Goal: Task Accomplishment & Management: Complete application form

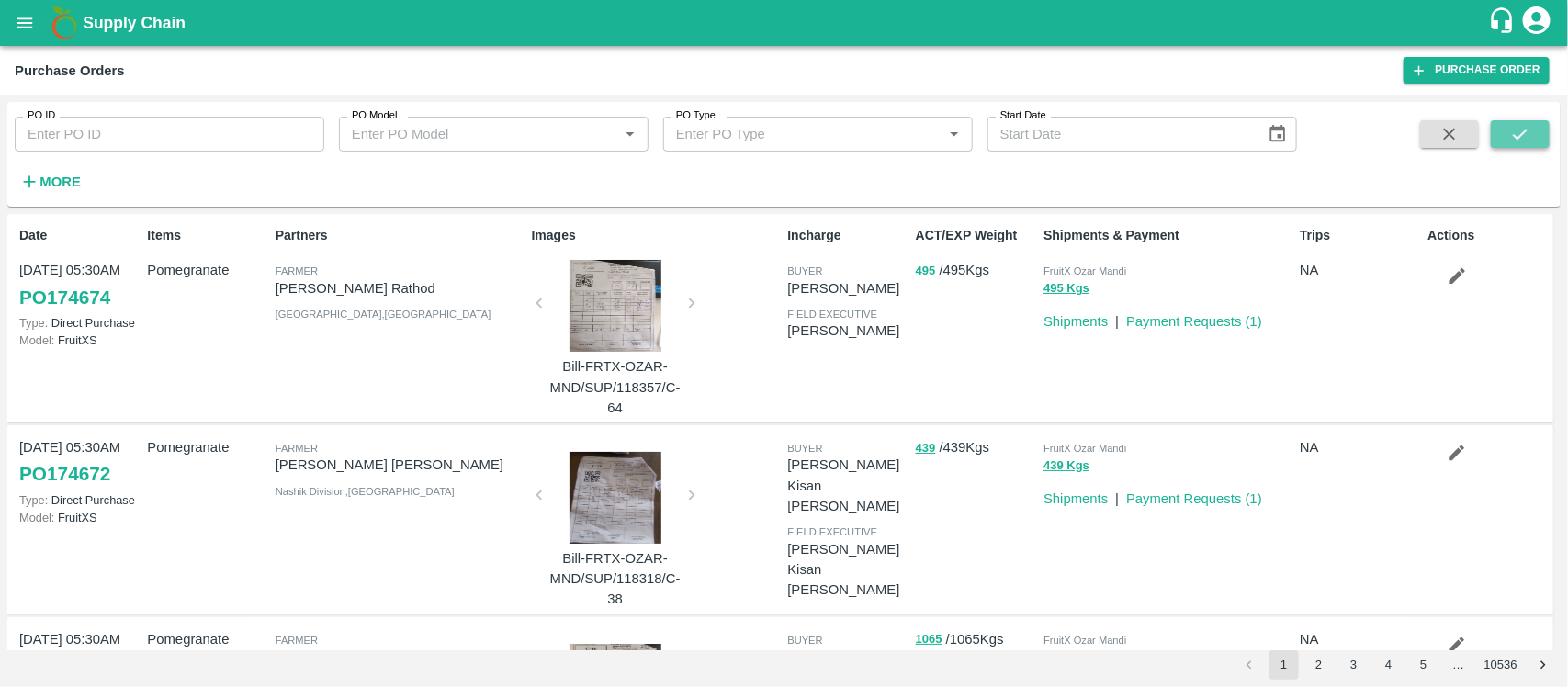
click at [1513, 129] on icon "submit" at bounding box center [1521, 134] width 20 height 20
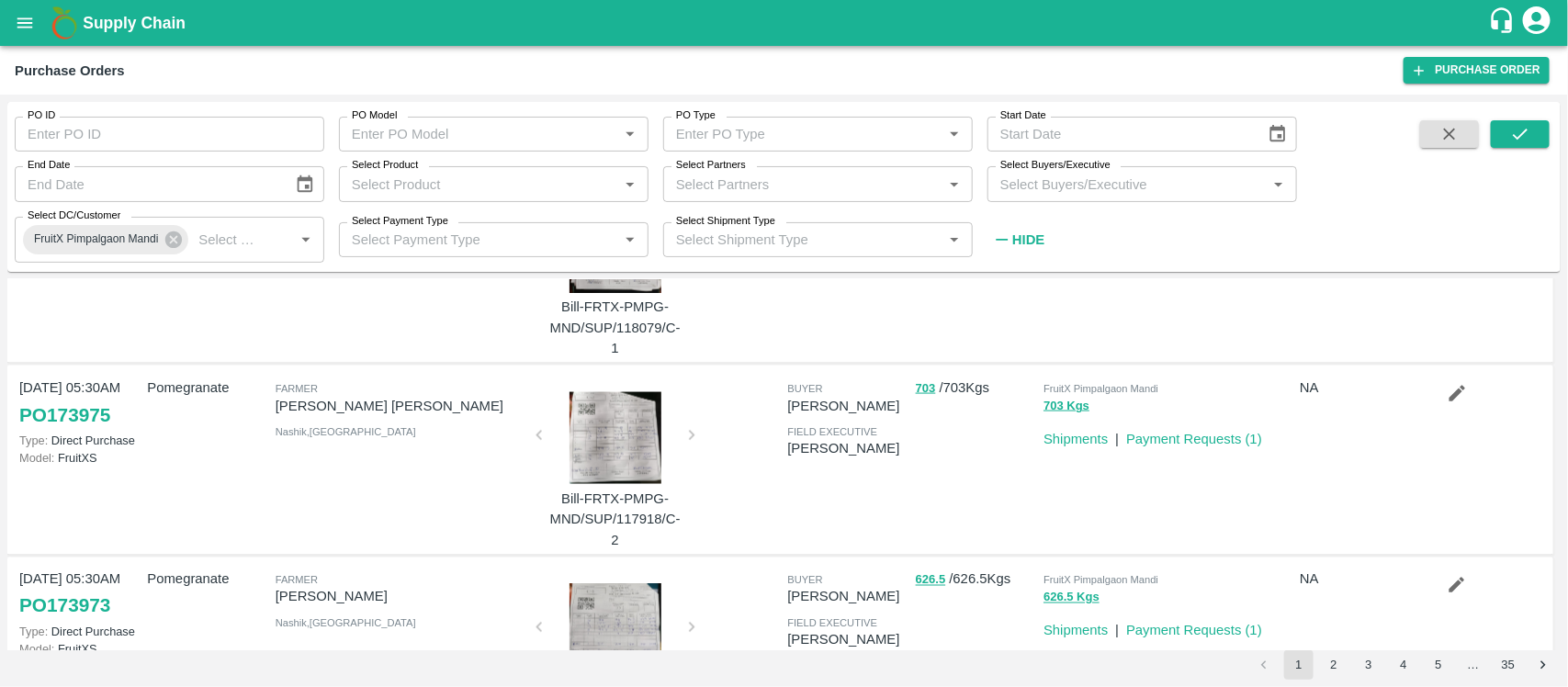
scroll to position [1376, 0]
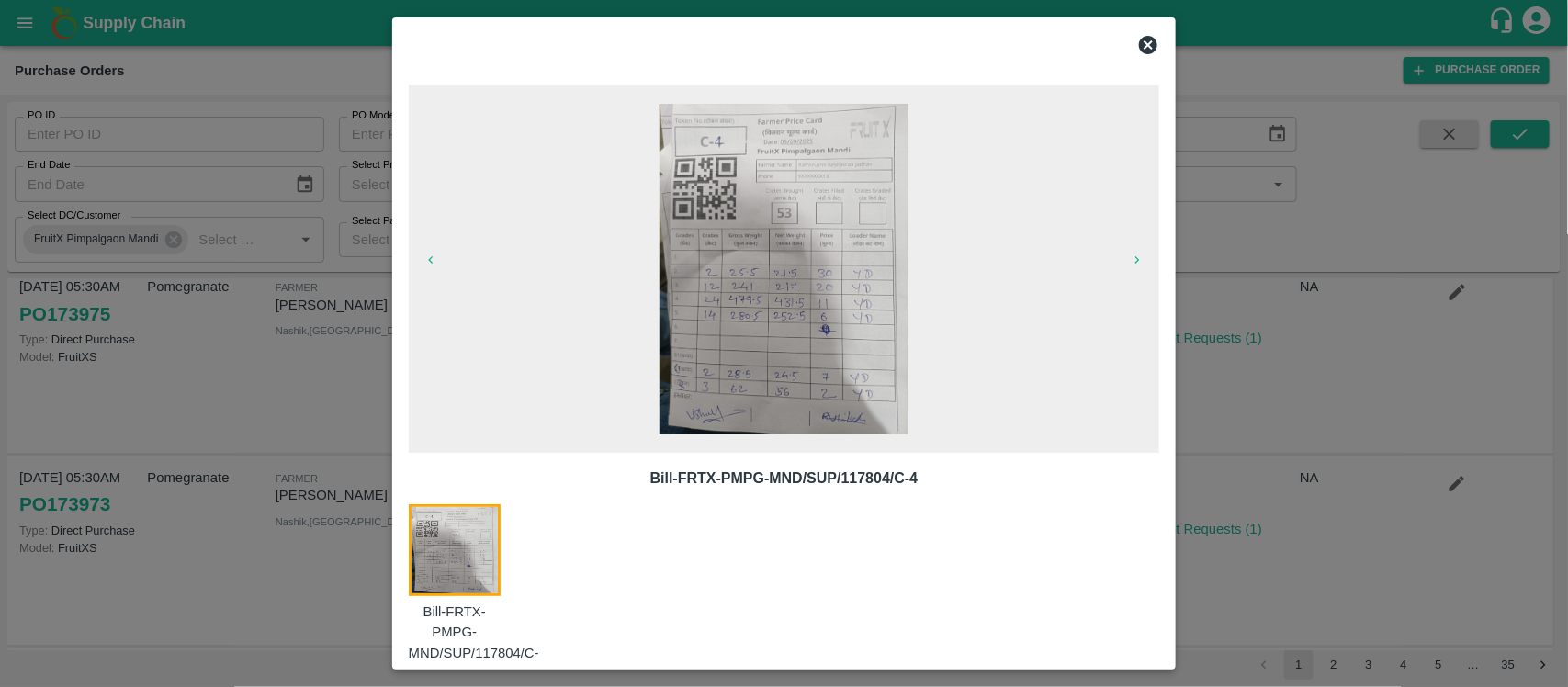
click at [1150, 40] on icon at bounding box center [1148, 45] width 18 height 18
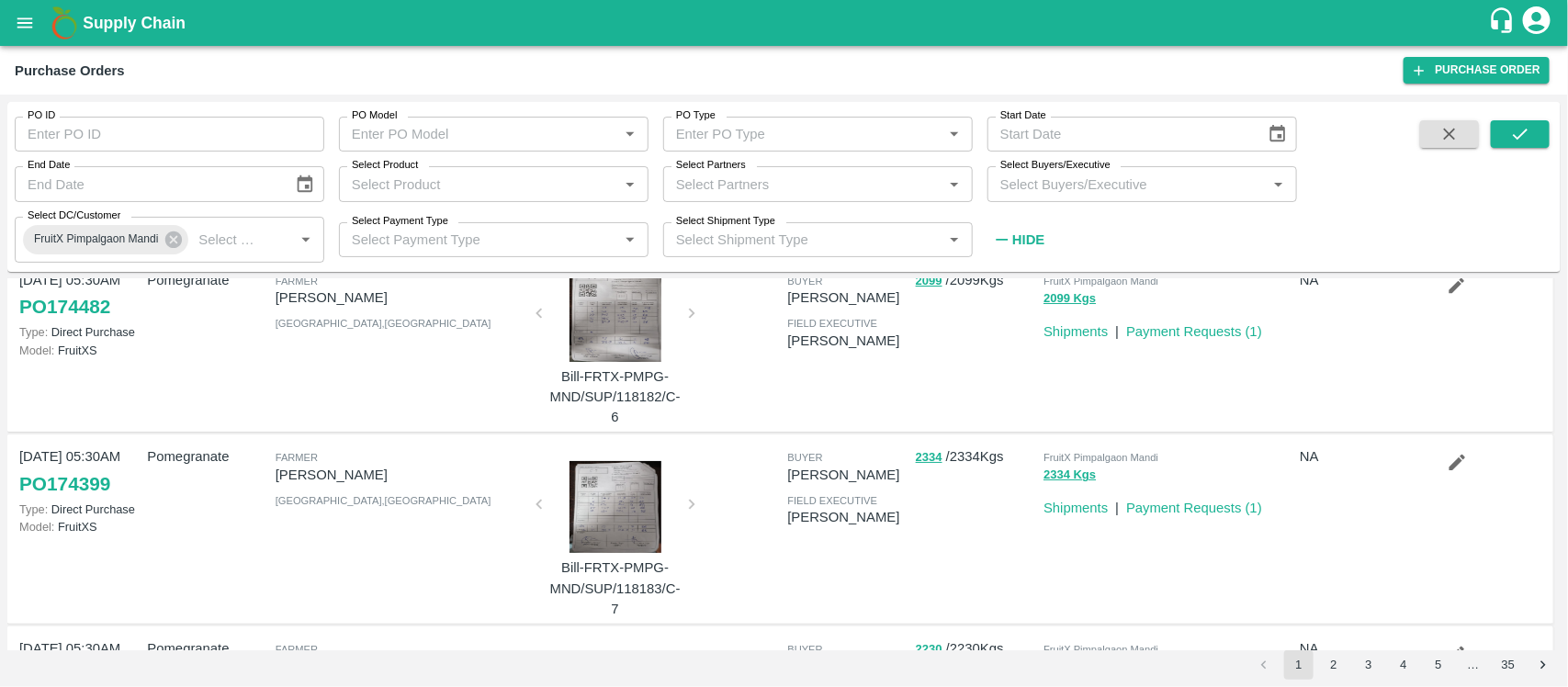
scroll to position [62, 0]
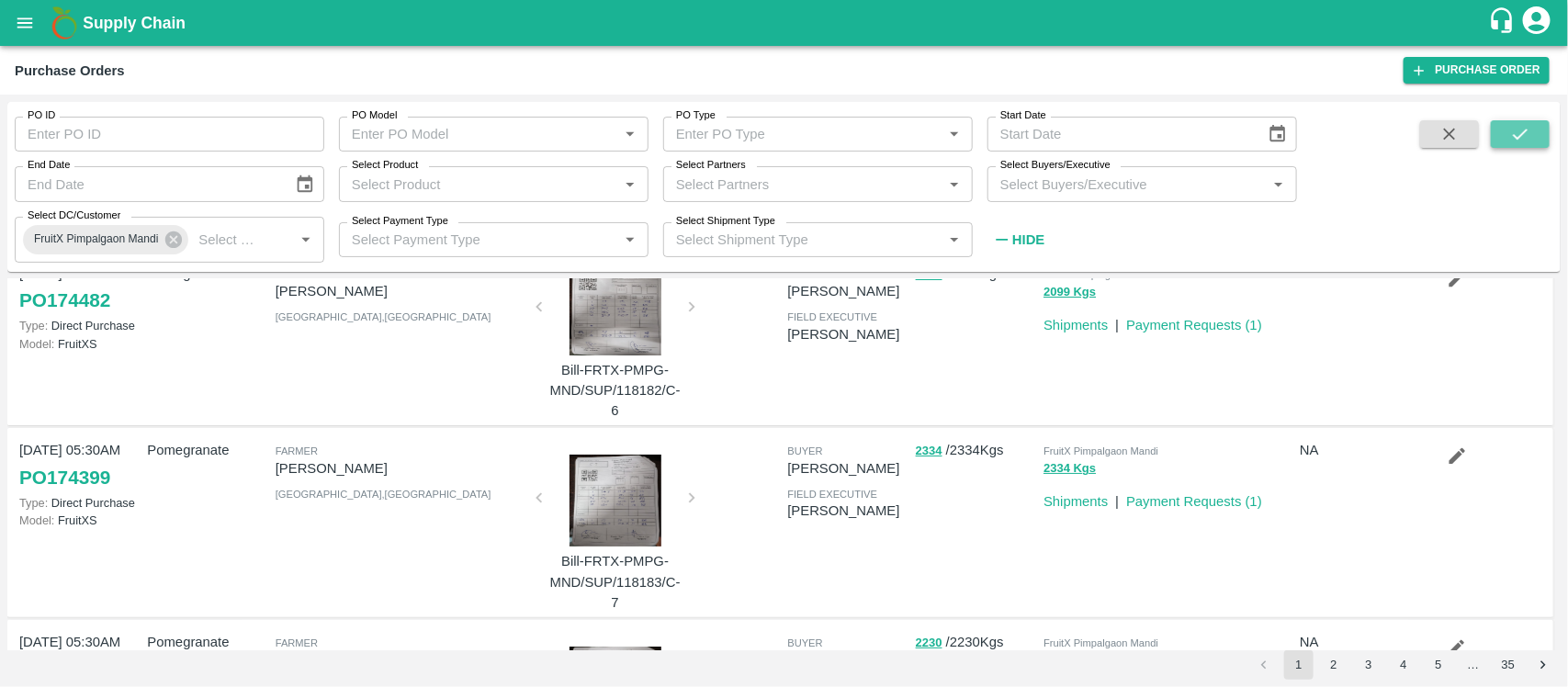
click at [1522, 139] on icon "submit" at bounding box center [1521, 134] width 20 height 20
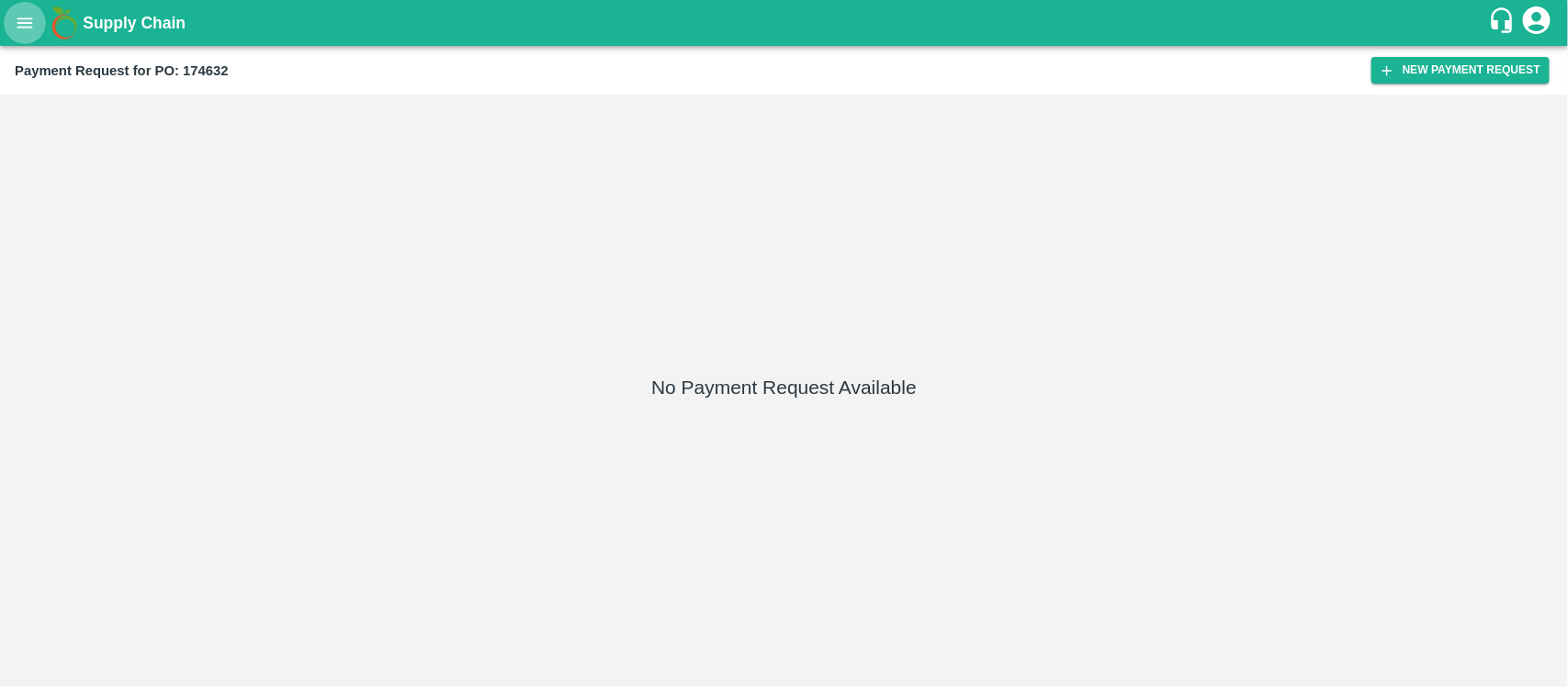
click at [18, 32] on icon "open drawer" at bounding box center [25, 23] width 20 height 20
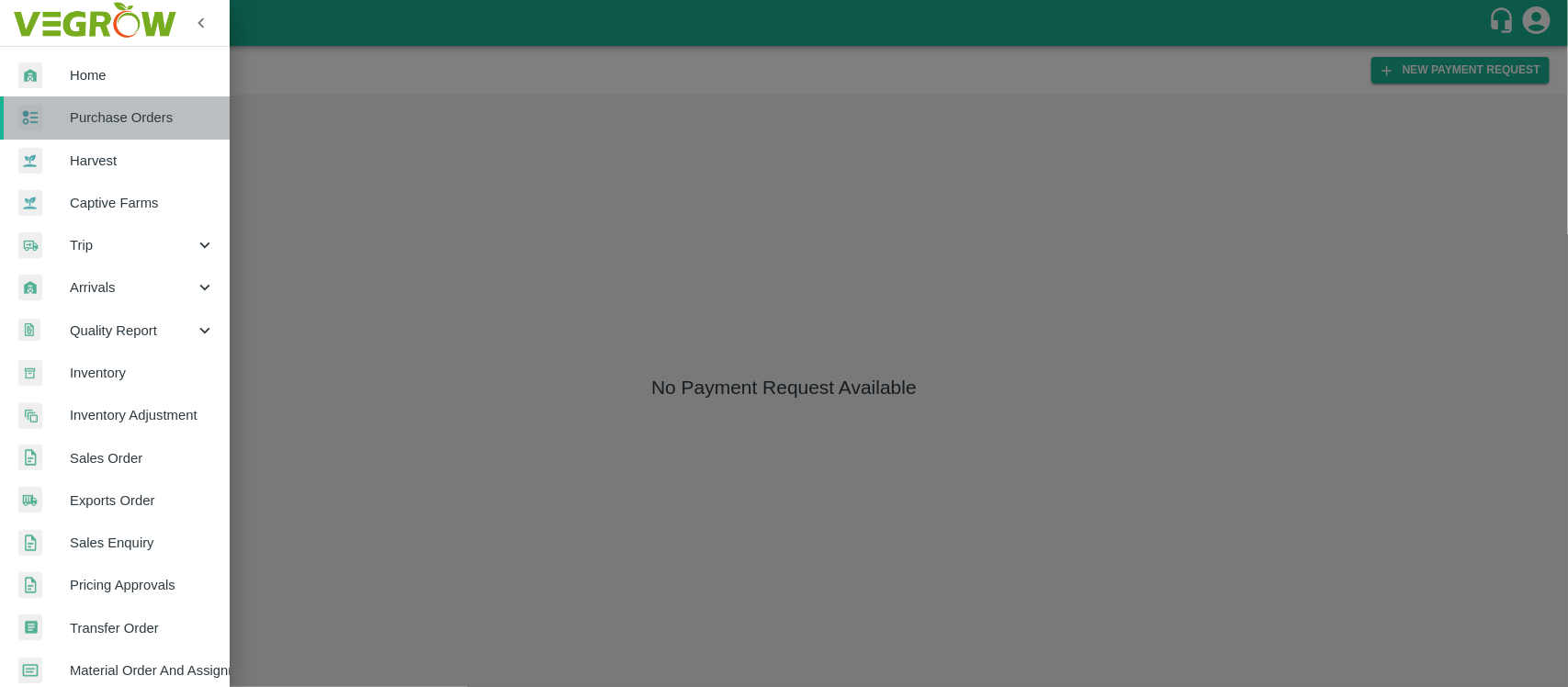
click at [152, 113] on span "Purchase Orders" at bounding box center [142, 117] width 145 height 20
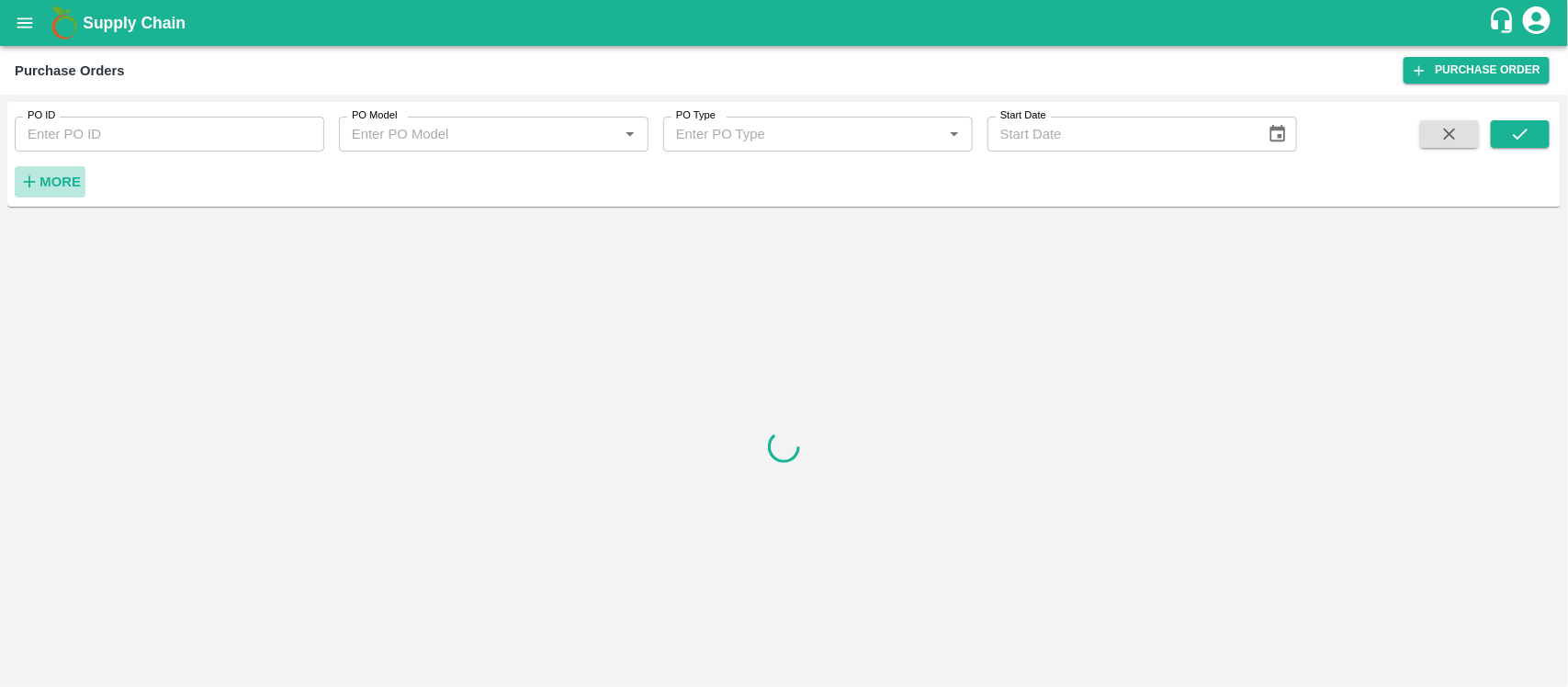
click at [53, 175] on strong "More" at bounding box center [60, 182] width 42 height 15
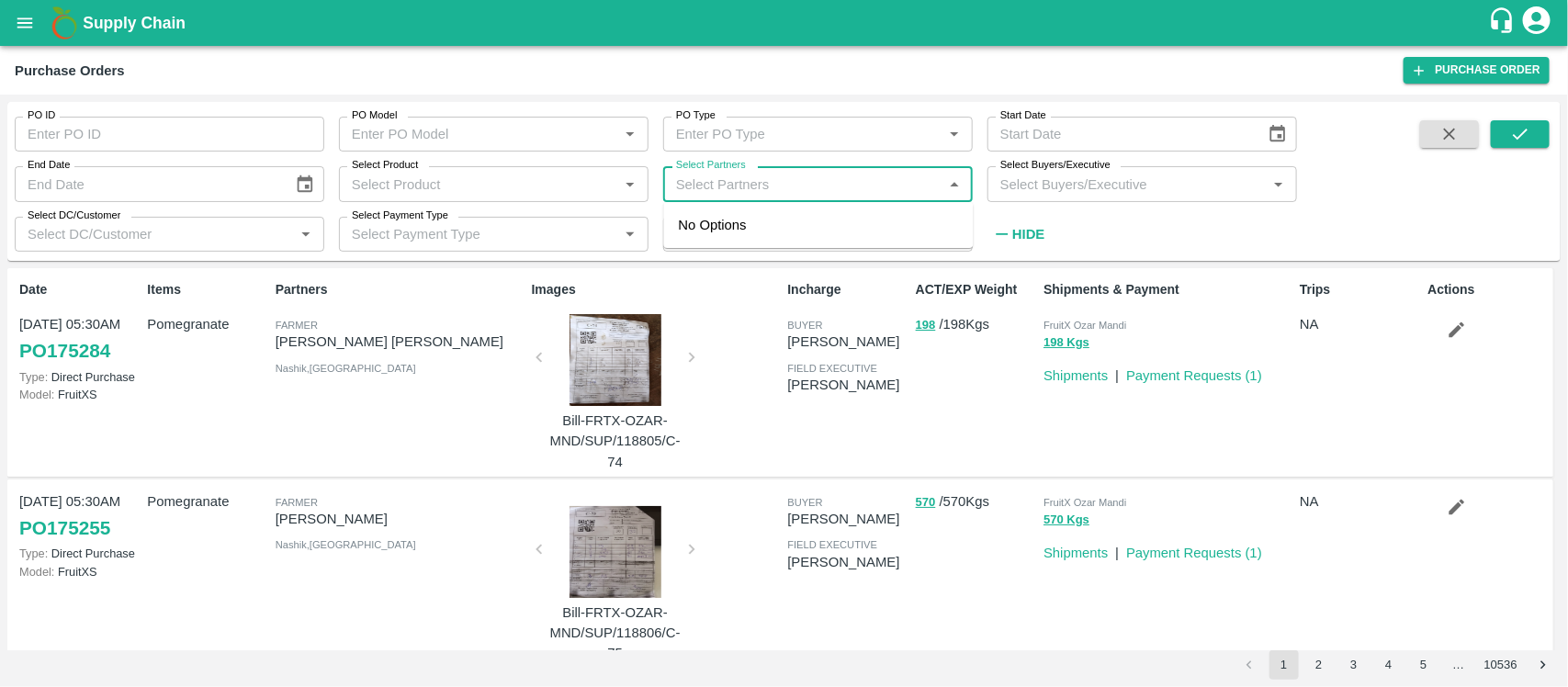
click at [731, 179] on input "Select Partners" at bounding box center [803, 184] width 268 height 24
paste input "9099142790"
type input "9099142790"
click at [855, 227] on div "[PERSON_NAME], Surendranagar-9099142790" at bounding box center [844, 236] width 228 height 42
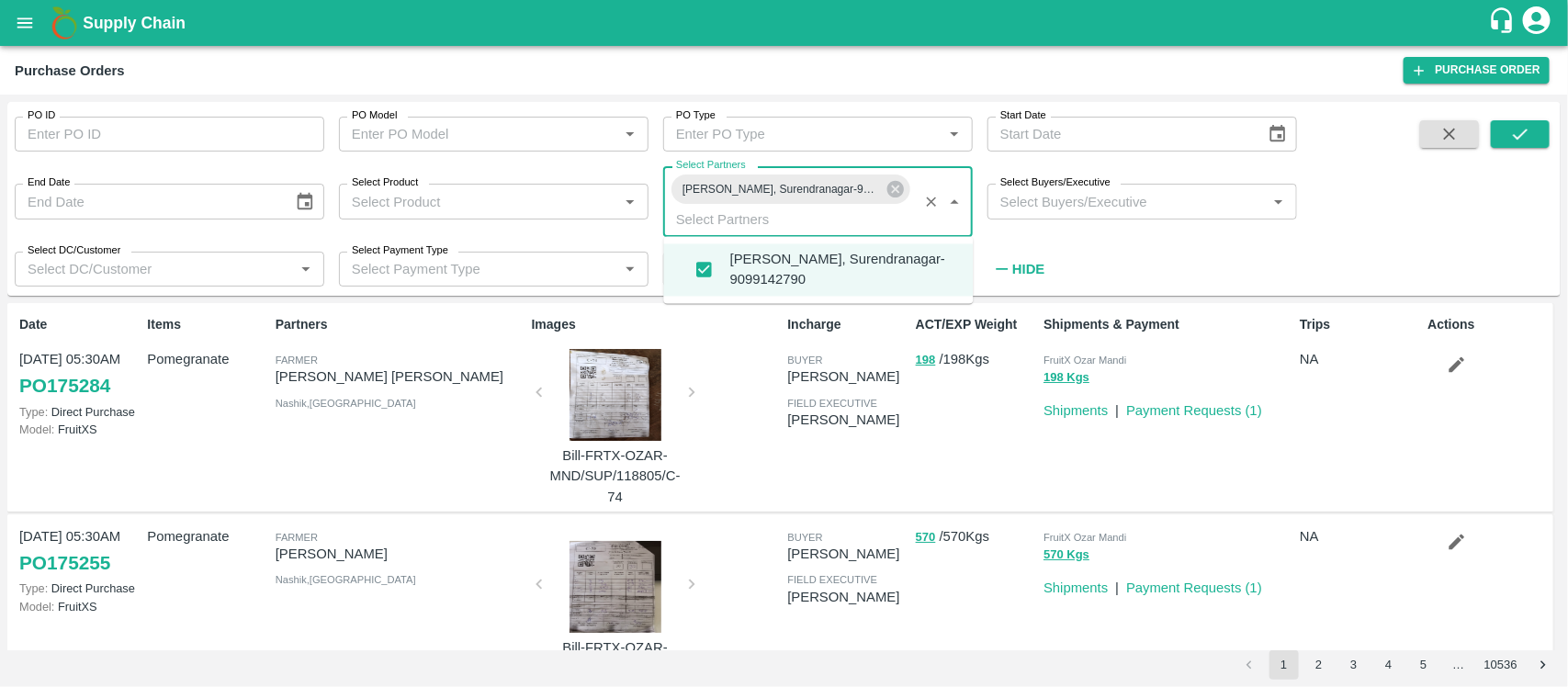
click at [855, 227] on input "Select Partners" at bounding box center [791, 219] width 244 height 24
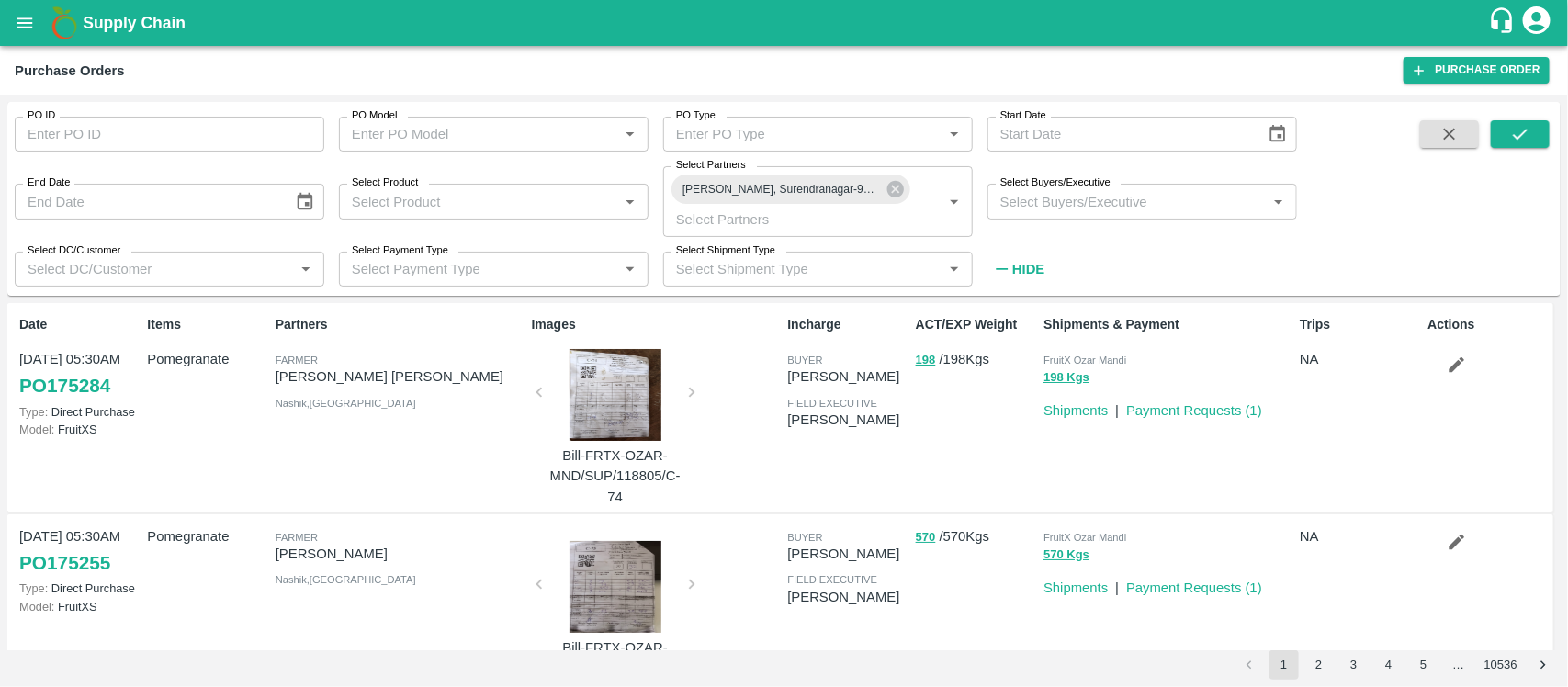
click at [1149, 245] on div "PO ID PO ID PO Model PO Model   * PO Type PO Type   * Start Date Start Date End…" at bounding box center [648, 194] width 1297 height 185
click at [1519, 124] on icon "submit" at bounding box center [1521, 134] width 20 height 20
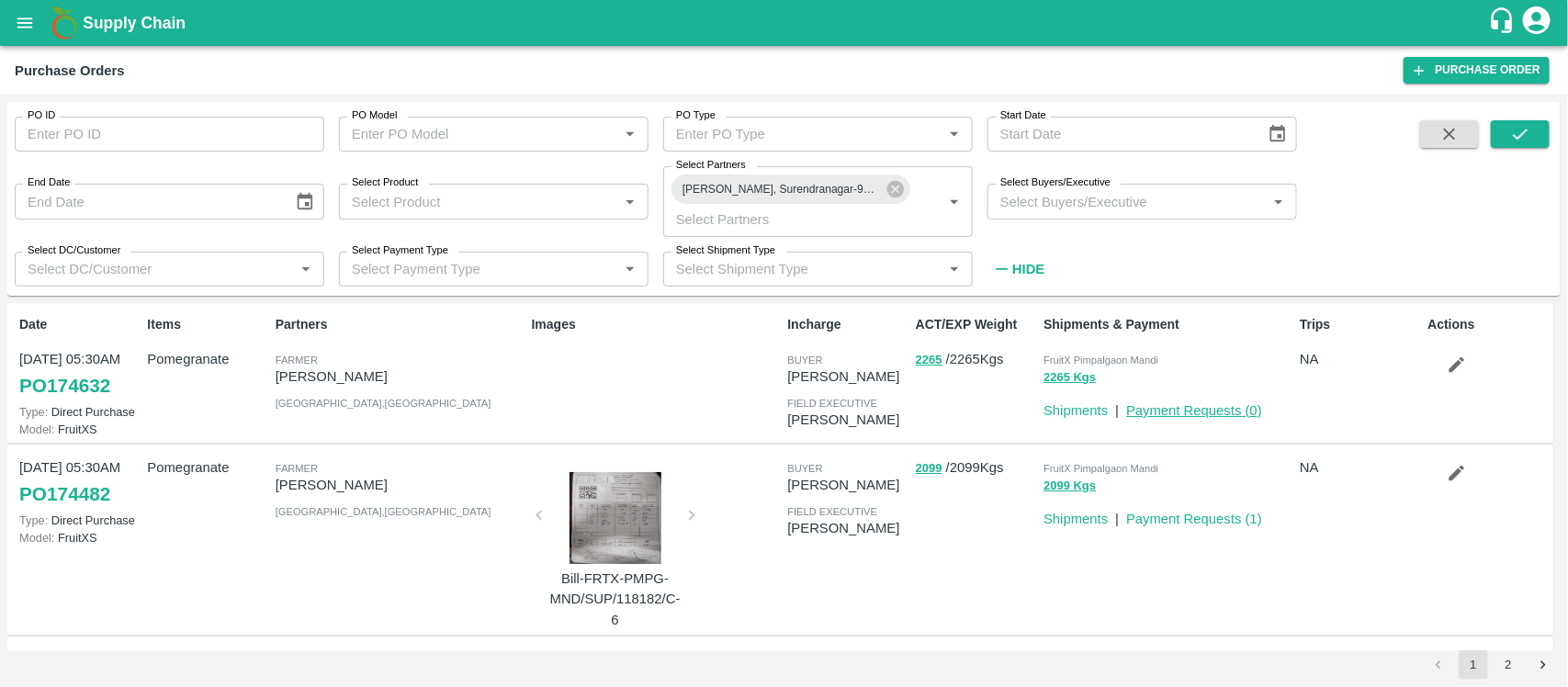
click at [1218, 409] on link "Payment Requests ( 0 )" at bounding box center [1194, 411] width 136 height 15
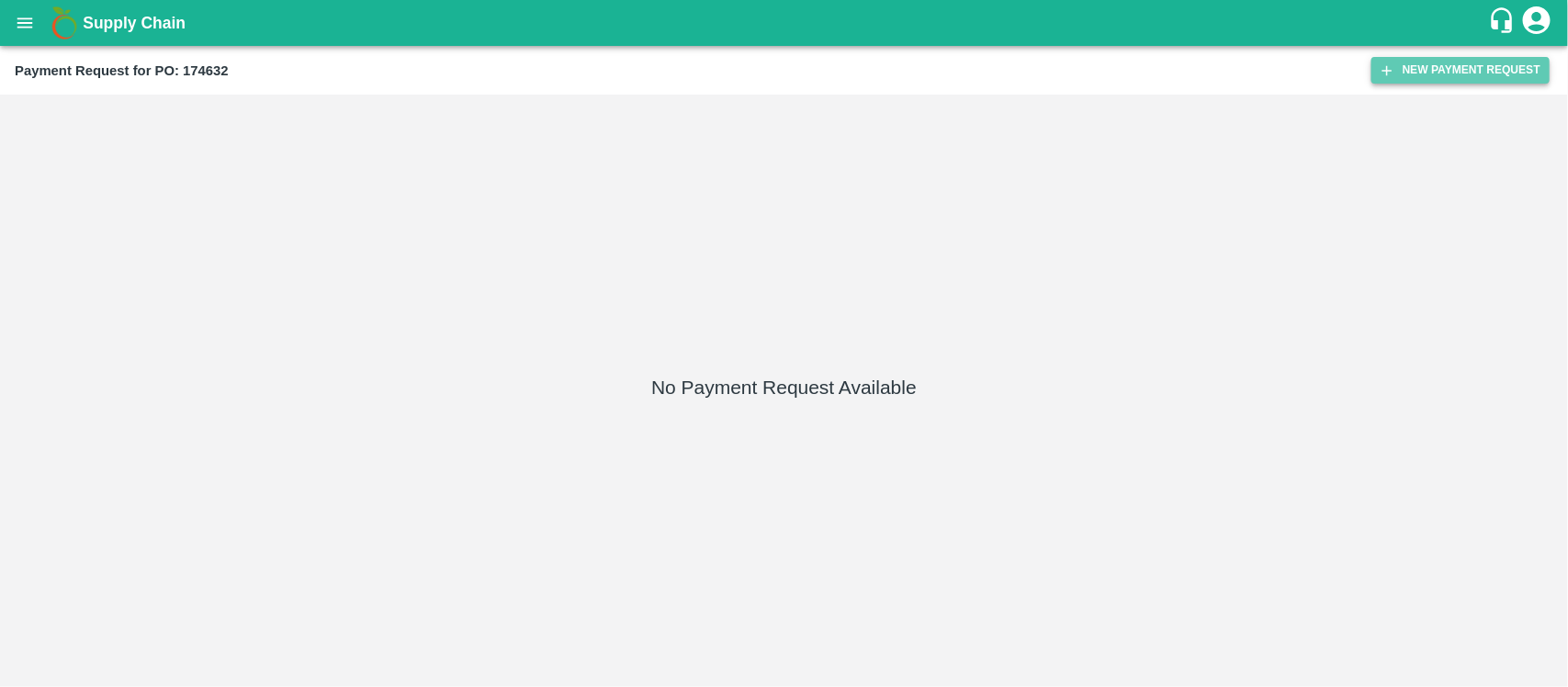
click at [1439, 70] on button "New Payment Request" at bounding box center [1461, 70] width 178 height 27
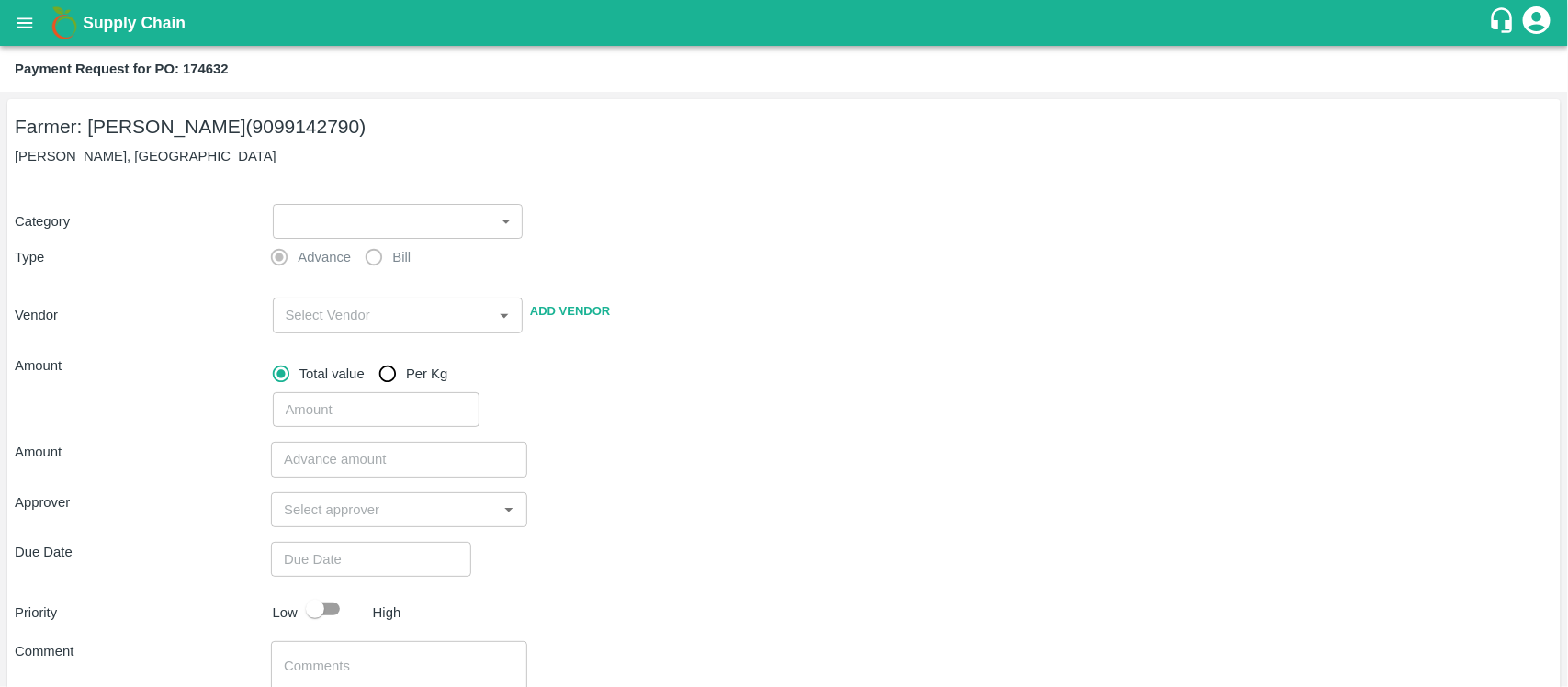
scroll to position [54, 0]
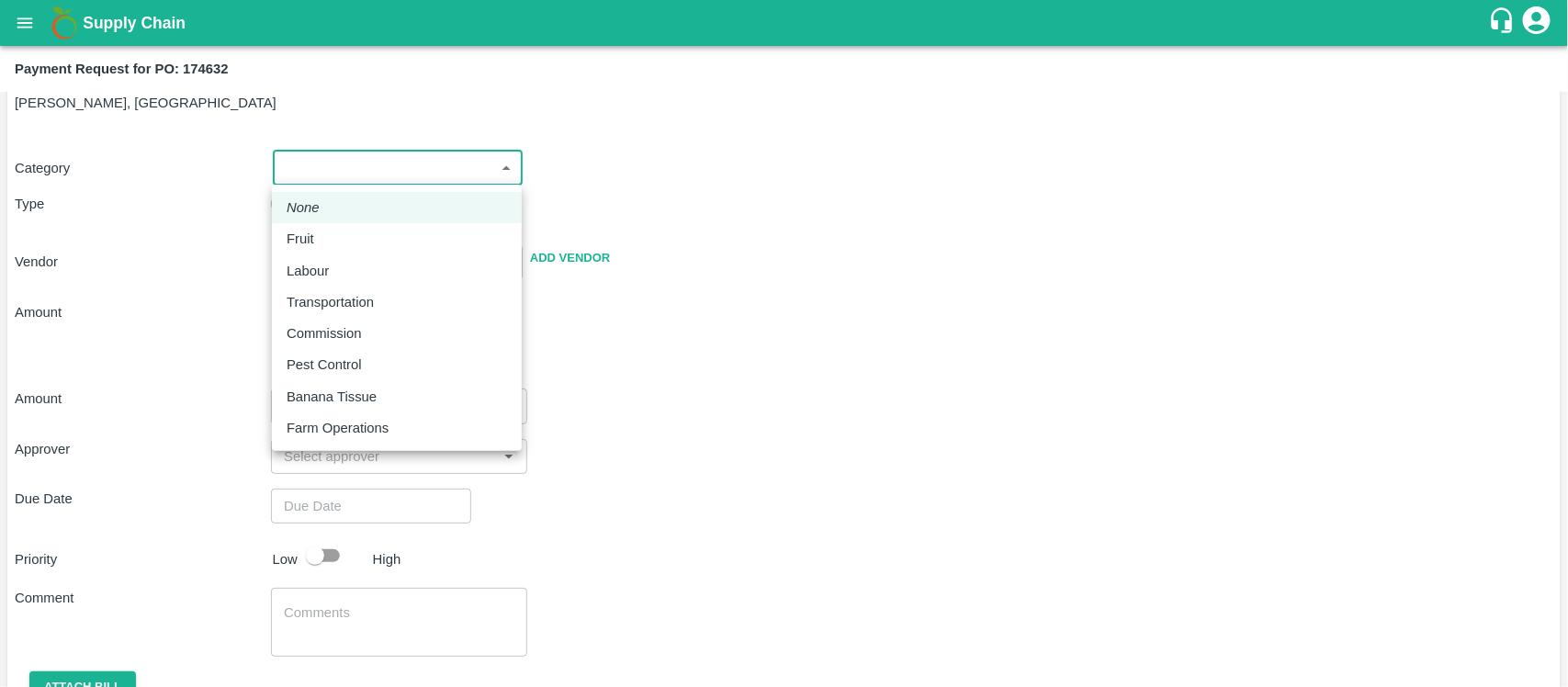
click at [462, 167] on body "Supply Chain Payment Request for PO: 174632 Farmer: Bavrava Sandipkumar (909914…" at bounding box center [784, 343] width 1568 height 687
click at [441, 230] on div "Fruit" at bounding box center [397, 239] width 221 height 20
type input "1"
type input "Bavrava Sandipkumar - 9099142790(Farmer)"
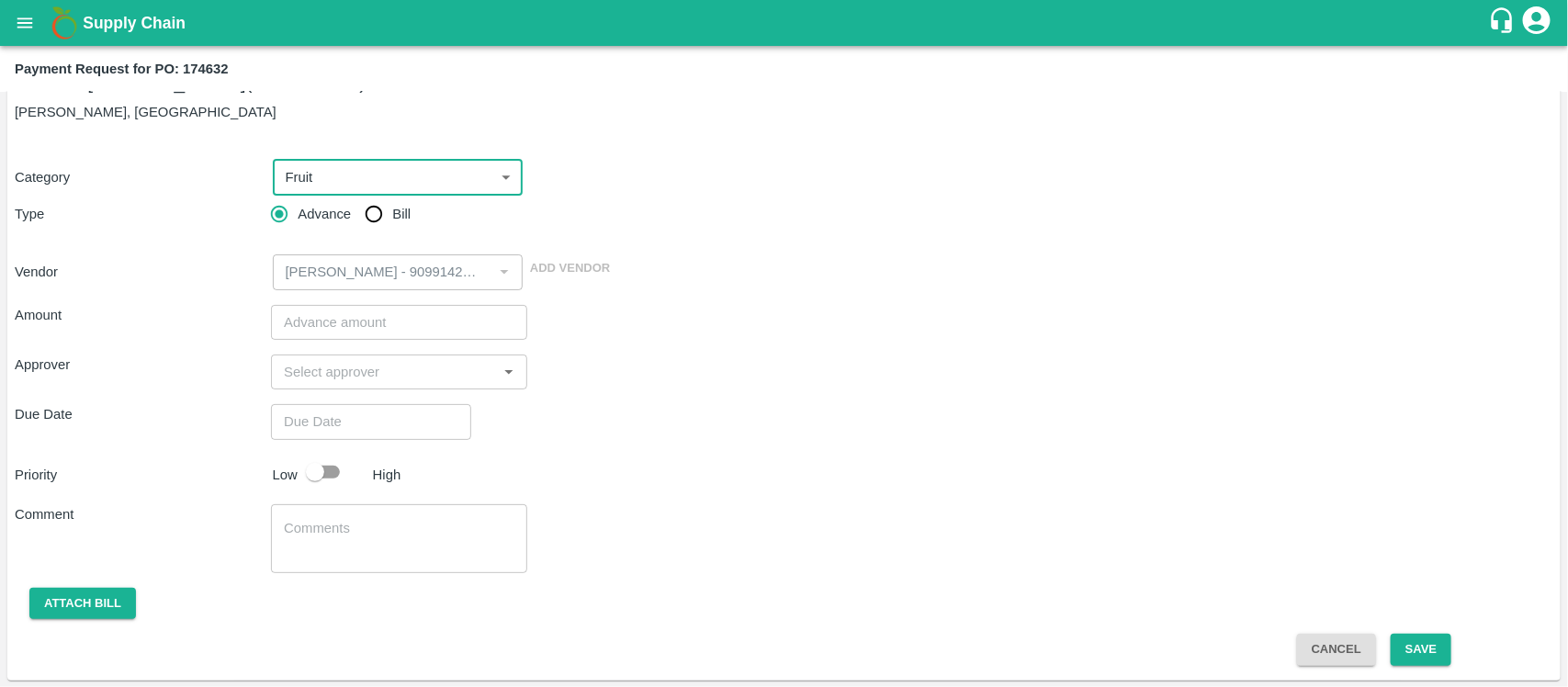
click at [371, 208] on input "Bill" at bounding box center [374, 215] width 37 height 37
radio input "true"
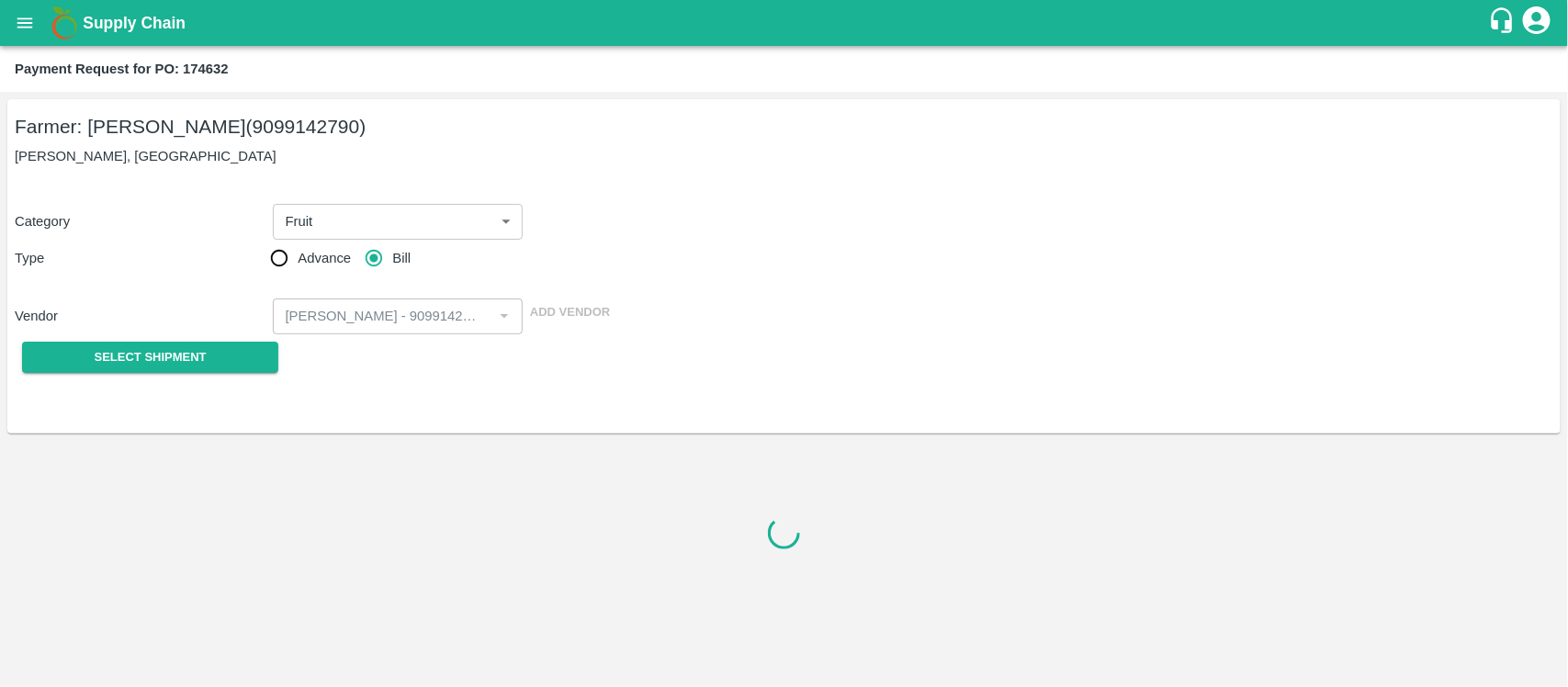
scroll to position [0, 0]
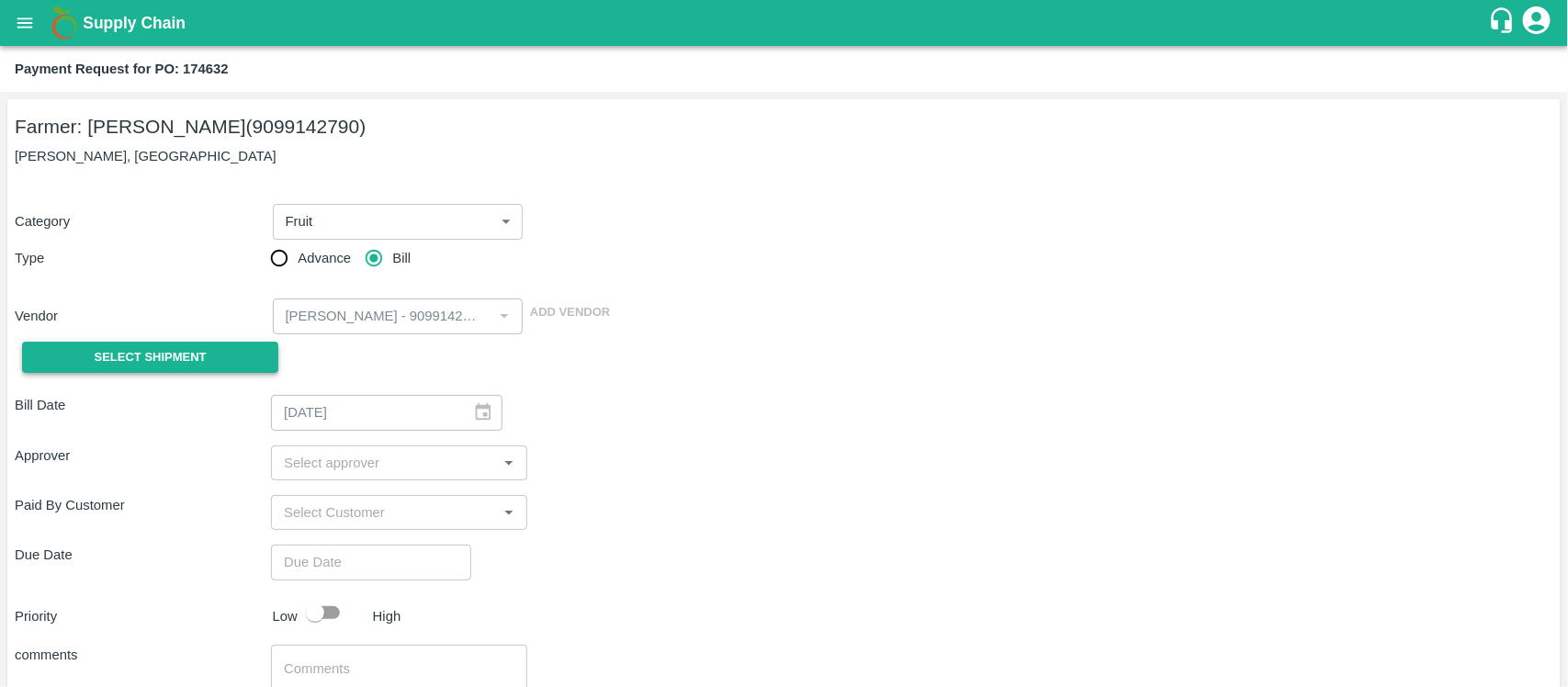
click at [209, 354] on button "Select Shipment" at bounding box center [150, 358] width 256 height 32
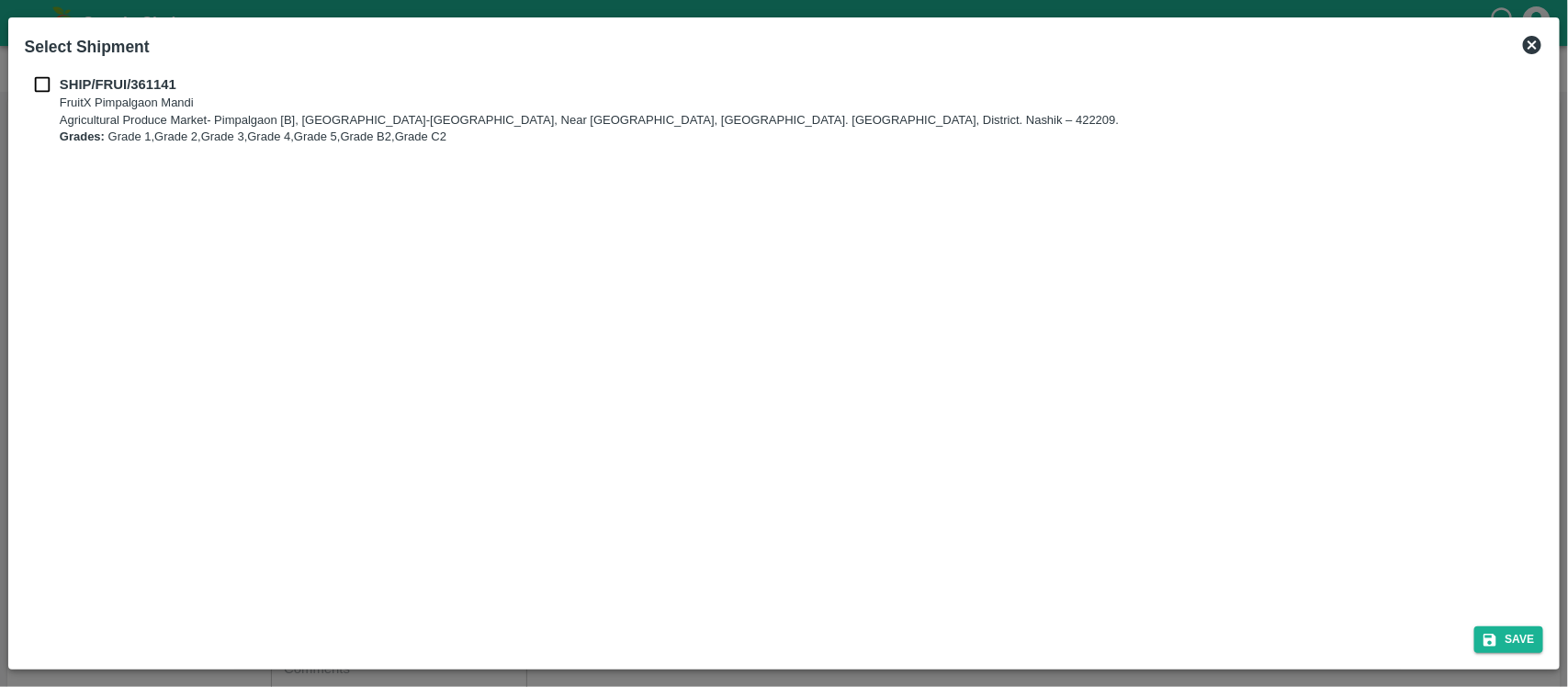
click at [61, 87] on b "SHIP/FRUI/361141" at bounding box center [118, 84] width 116 height 15
checkbox input "true"
click at [1494, 630] on button "Save" at bounding box center [1510, 640] width 70 height 27
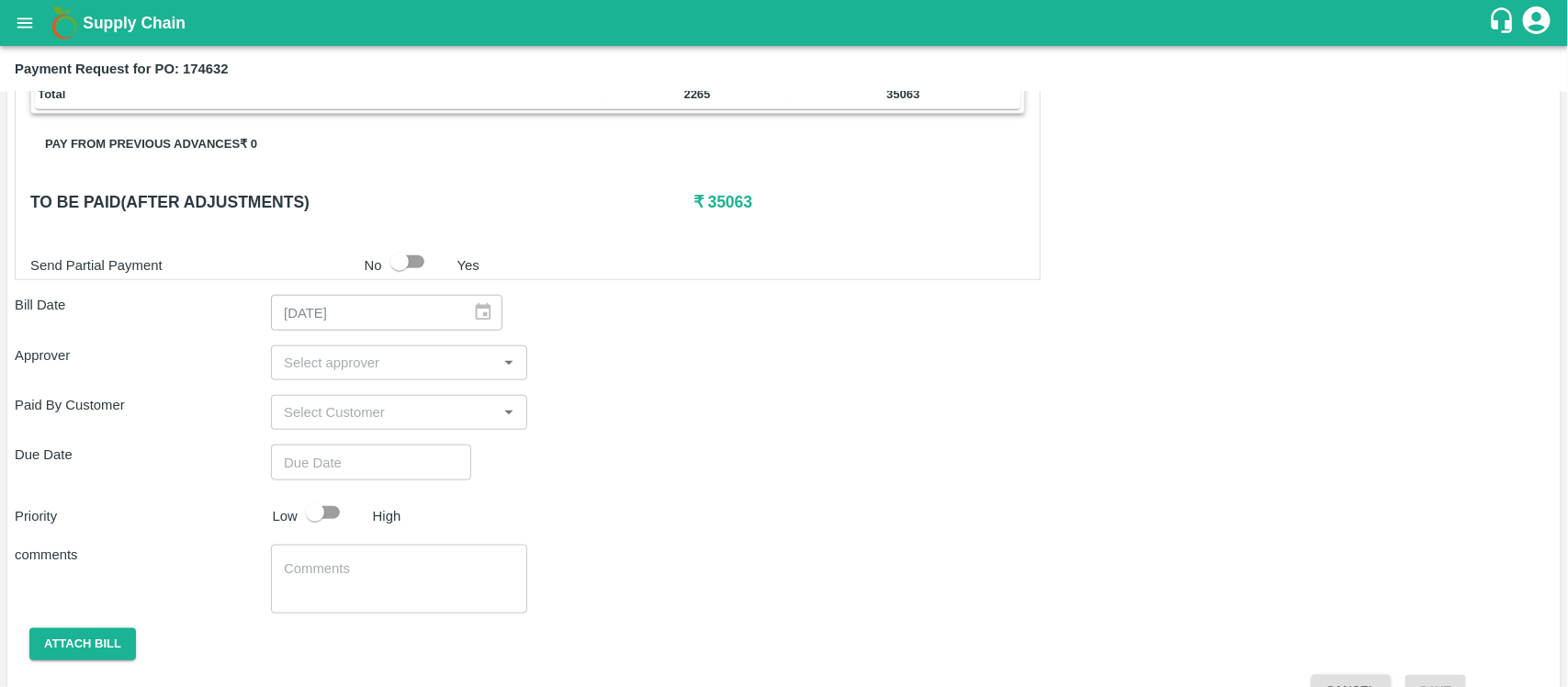
scroll to position [644, 0]
click at [410, 267] on input "checkbox" at bounding box center [399, 260] width 104 height 35
checkbox input "true"
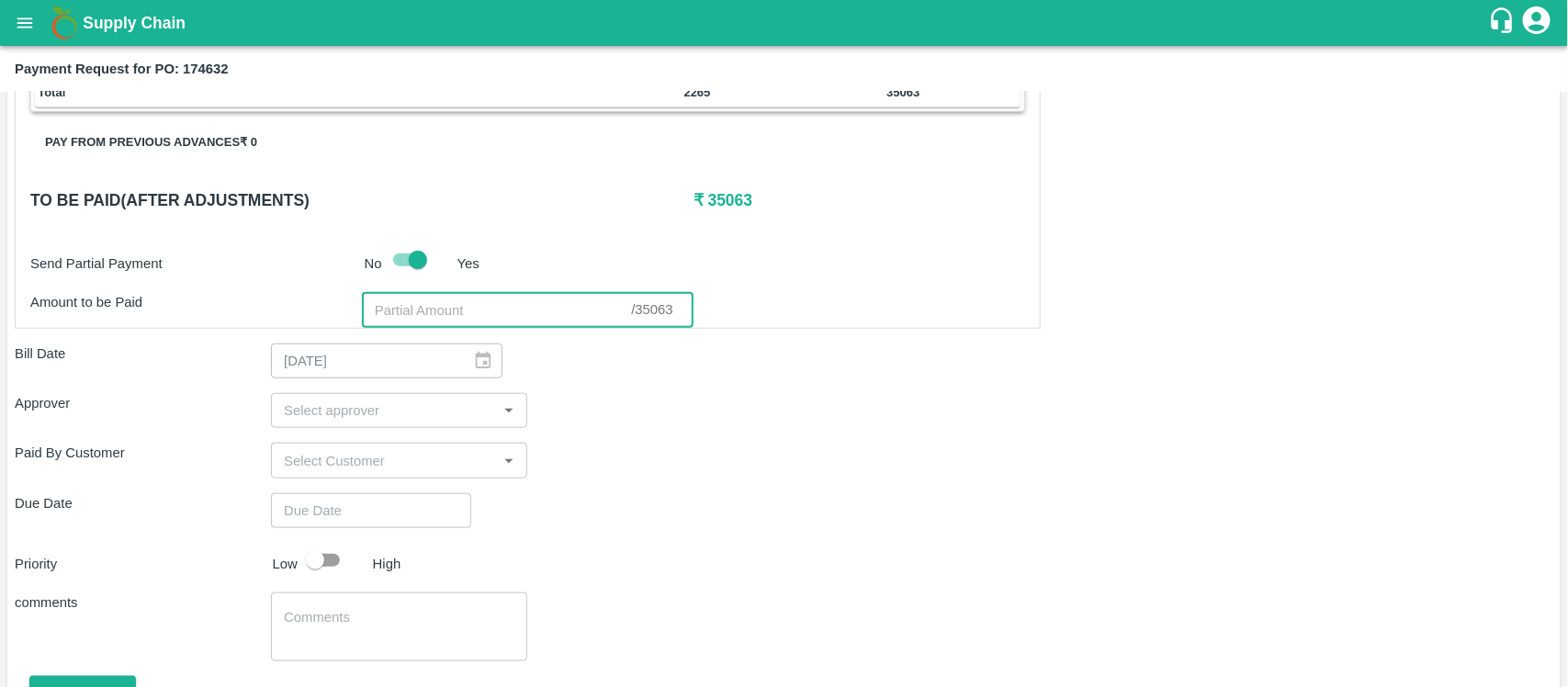
click at [432, 314] on input "number" at bounding box center [496, 310] width 269 height 35
paste input "30643.5"
type input "30643.50"
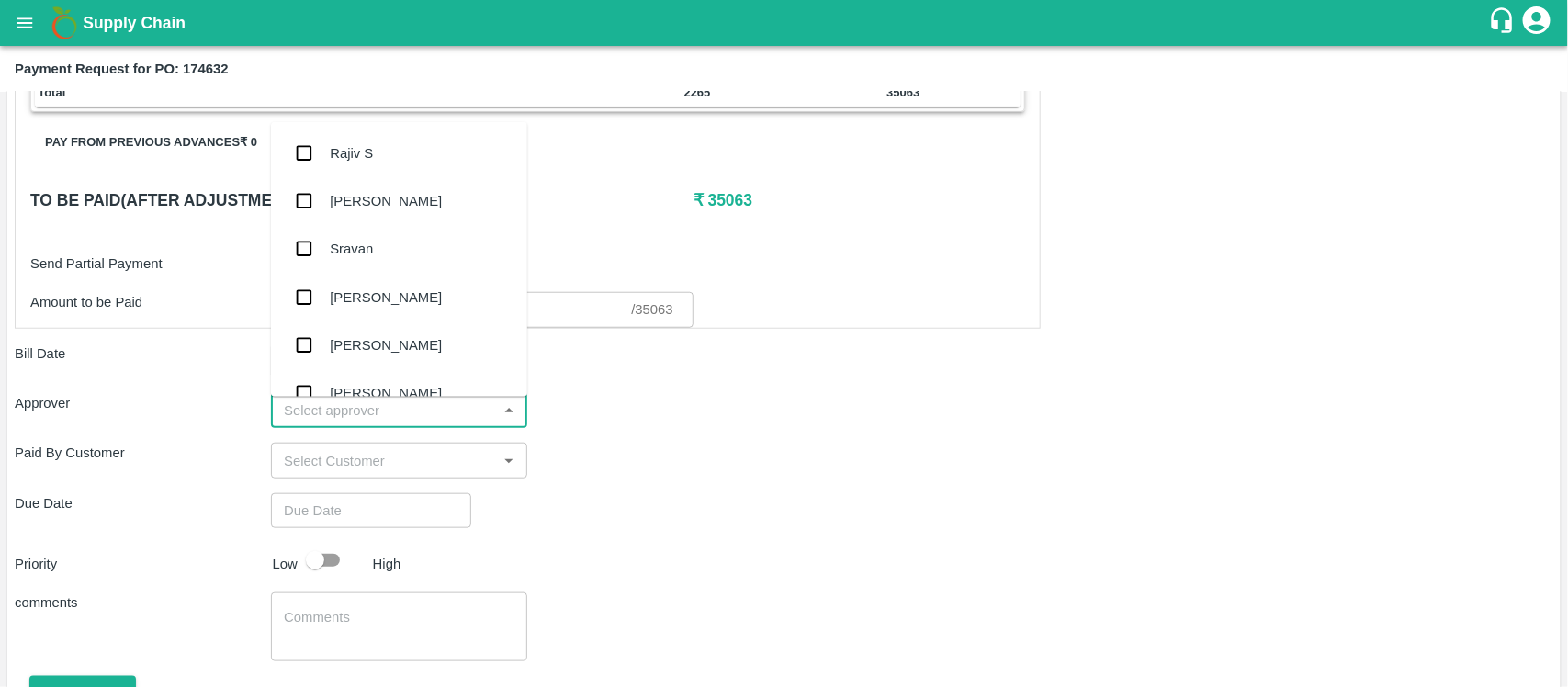
click at [470, 400] on input "input" at bounding box center [384, 411] width 215 height 24
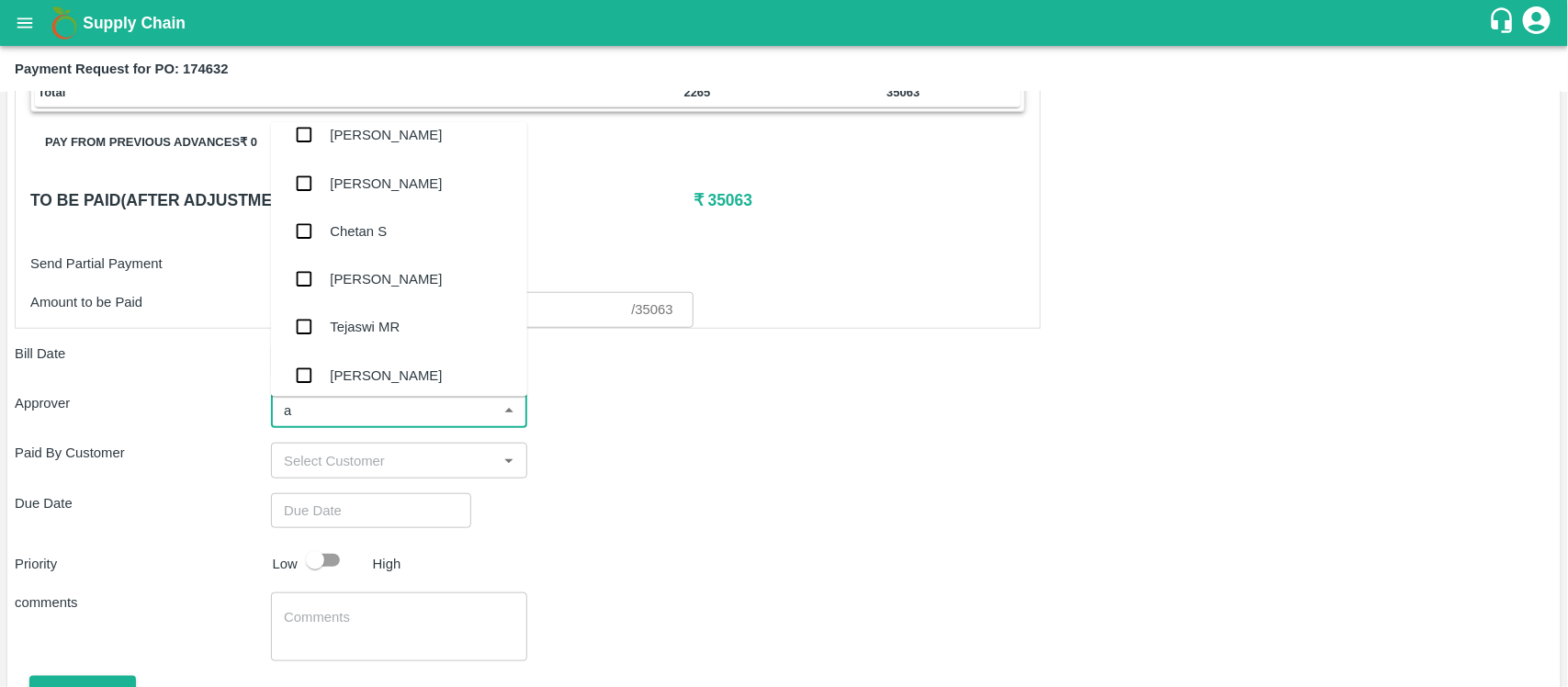
scroll to position [0, 0]
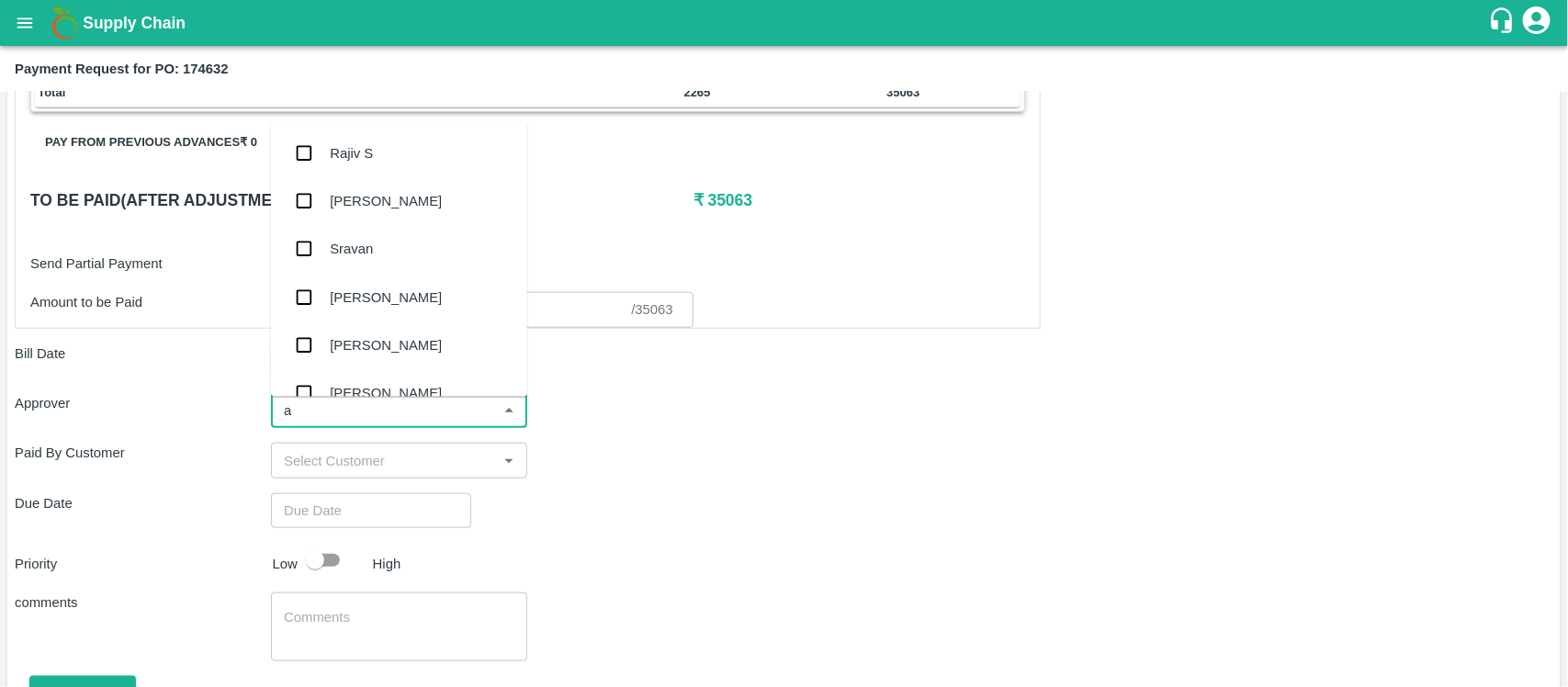
type input "ab"
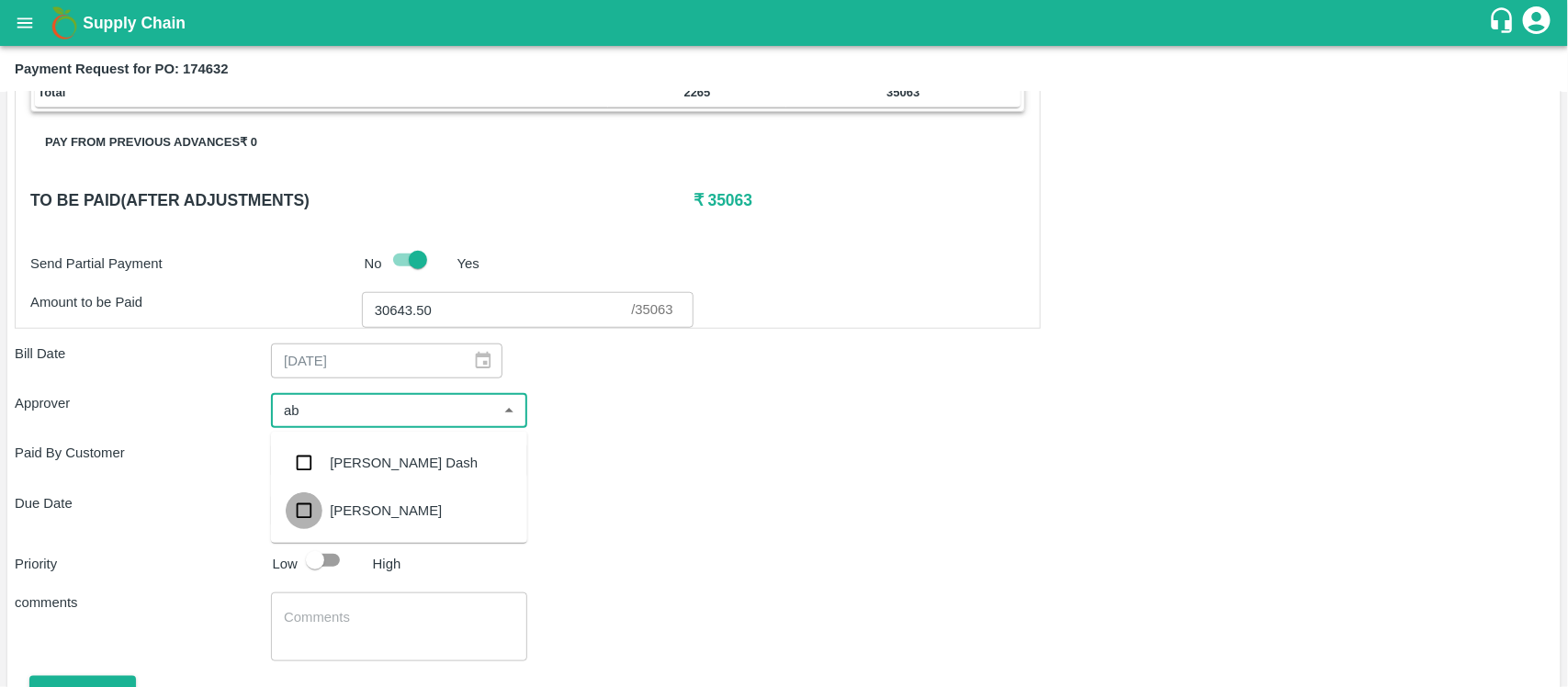
click at [303, 511] on input "checkbox" at bounding box center [304, 511] width 37 height 37
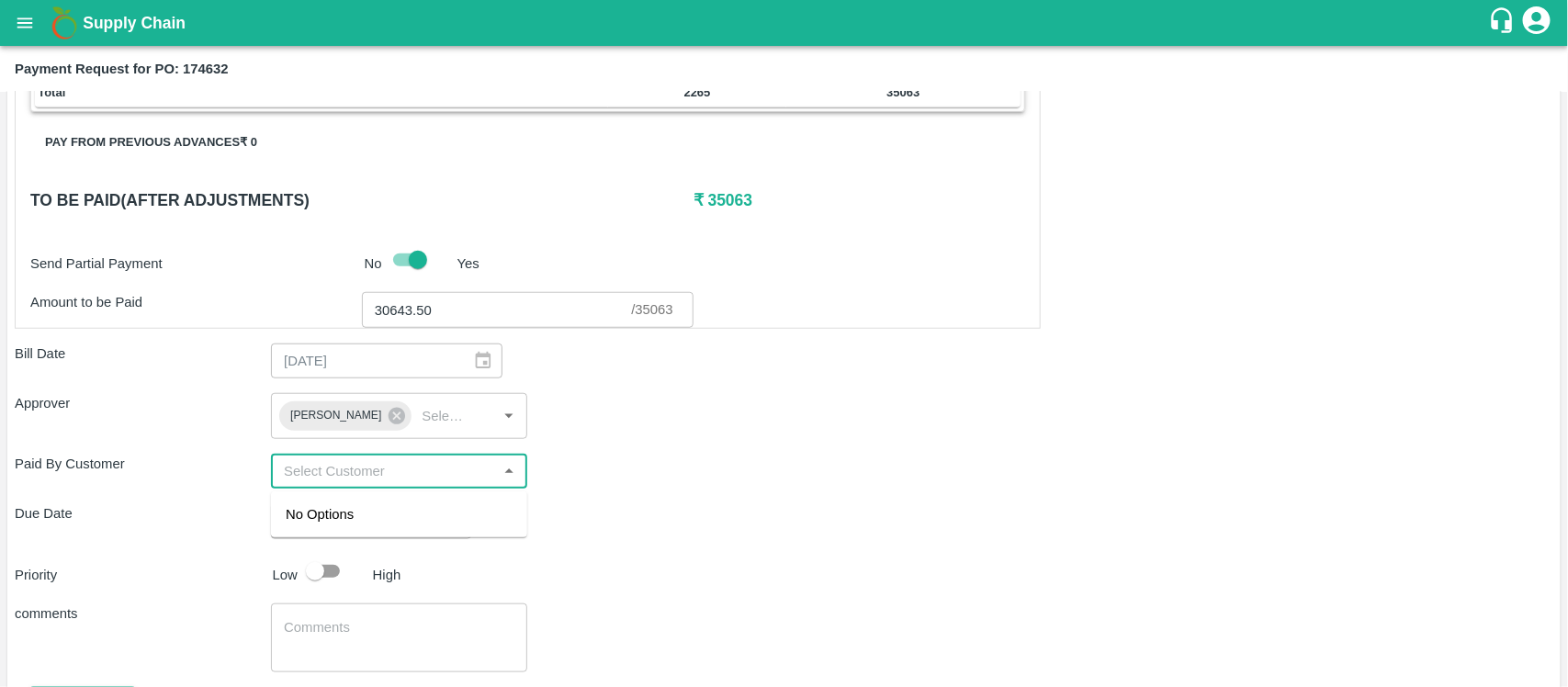
click at [388, 478] on input "input" at bounding box center [384, 472] width 215 height 24
click at [600, 512] on div "Due Date ​" at bounding box center [784, 521] width 1539 height 35
type input "DD/MM/YYYY hh:mm aa"
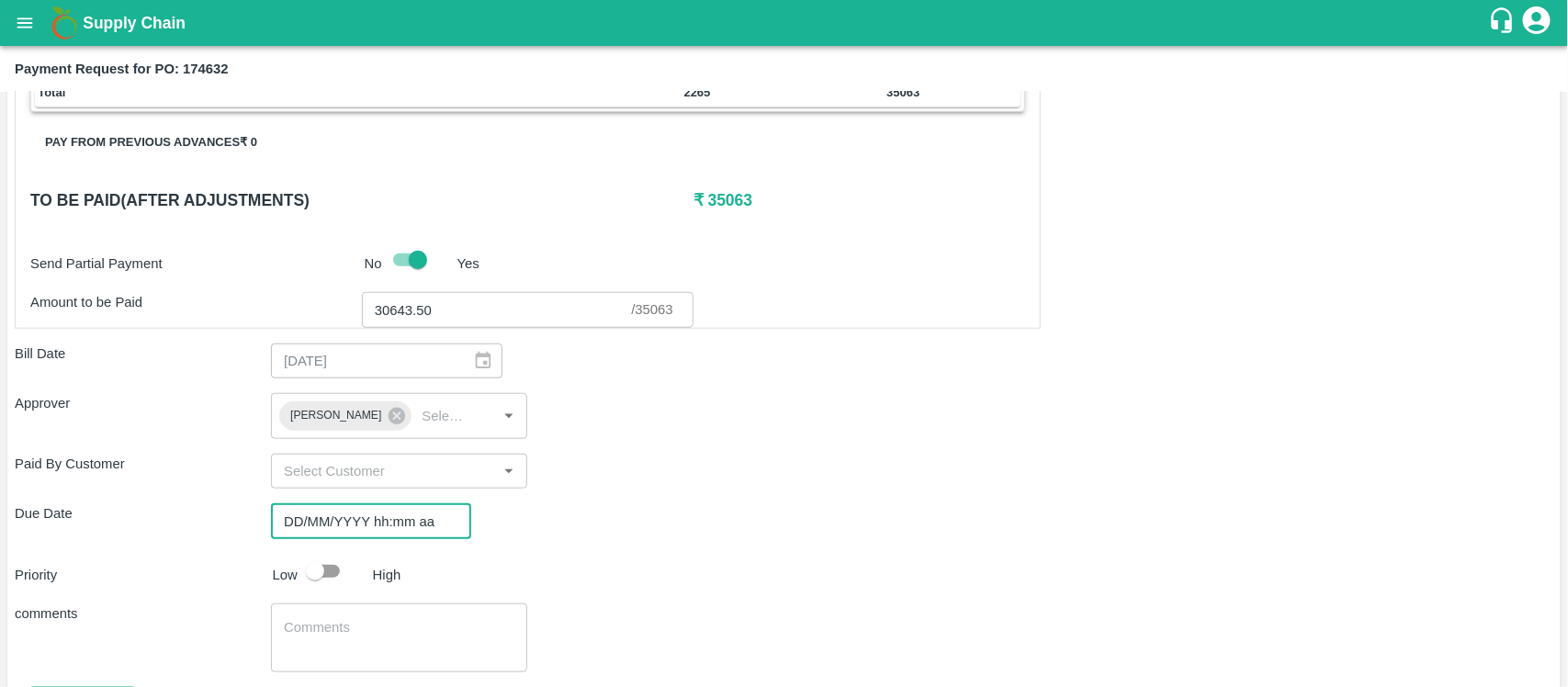
click at [424, 521] on input "DD/MM/YYYY hh:mm aa" at bounding box center [364, 521] width 188 height 35
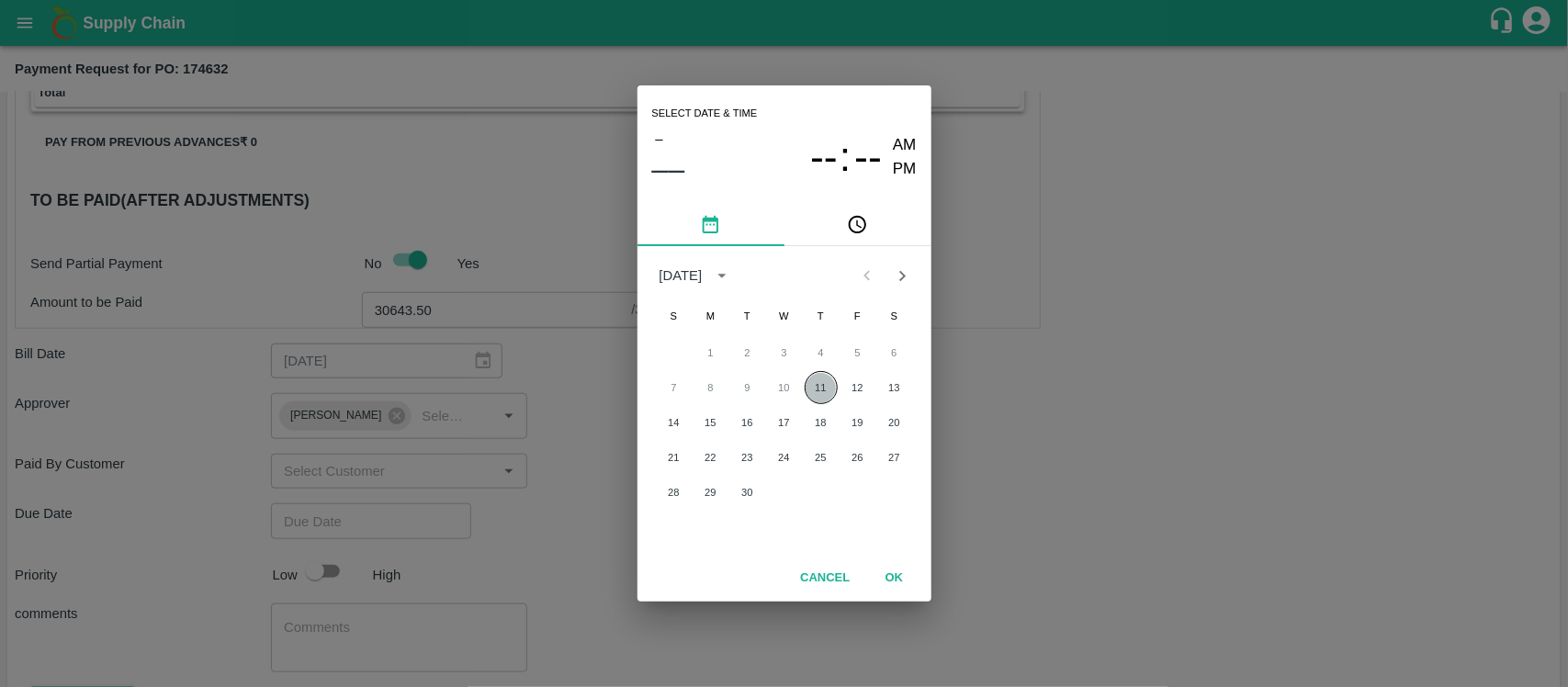
click at [820, 397] on button "11" at bounding box center [822, 388] width 33 height 33
type input "11/09/2025 12:00 AM"
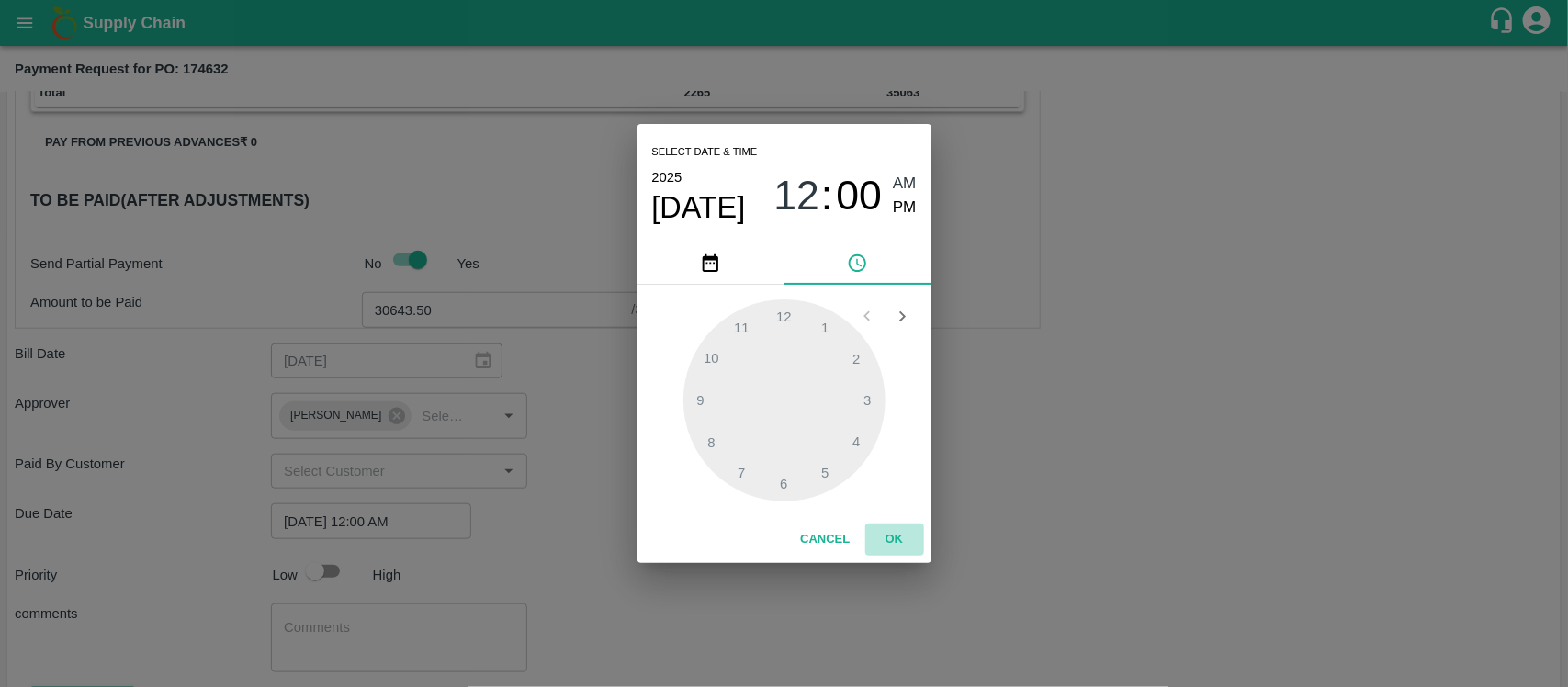
click at [893, 535] on button "OK" at bounding box center [895, 539] width 59 height 32
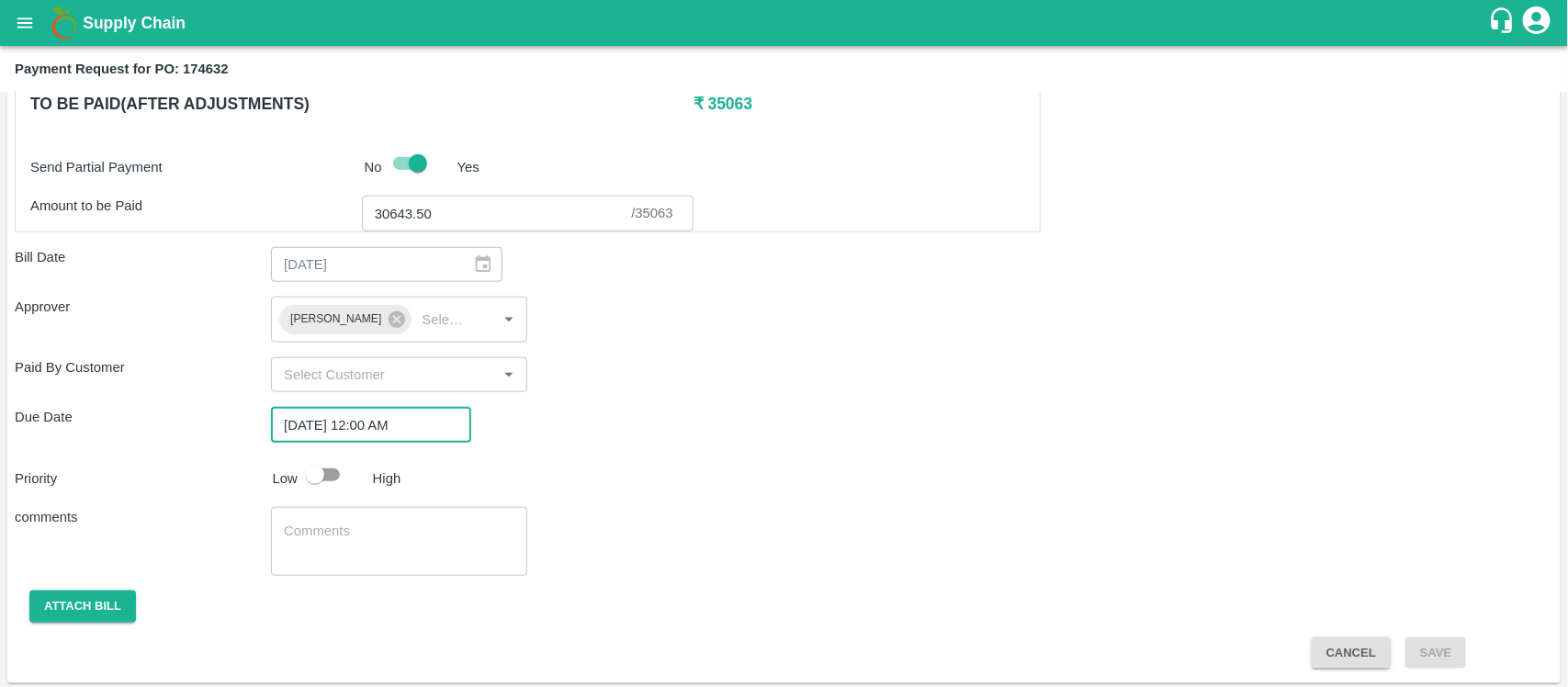
scroll to position [745, 0]
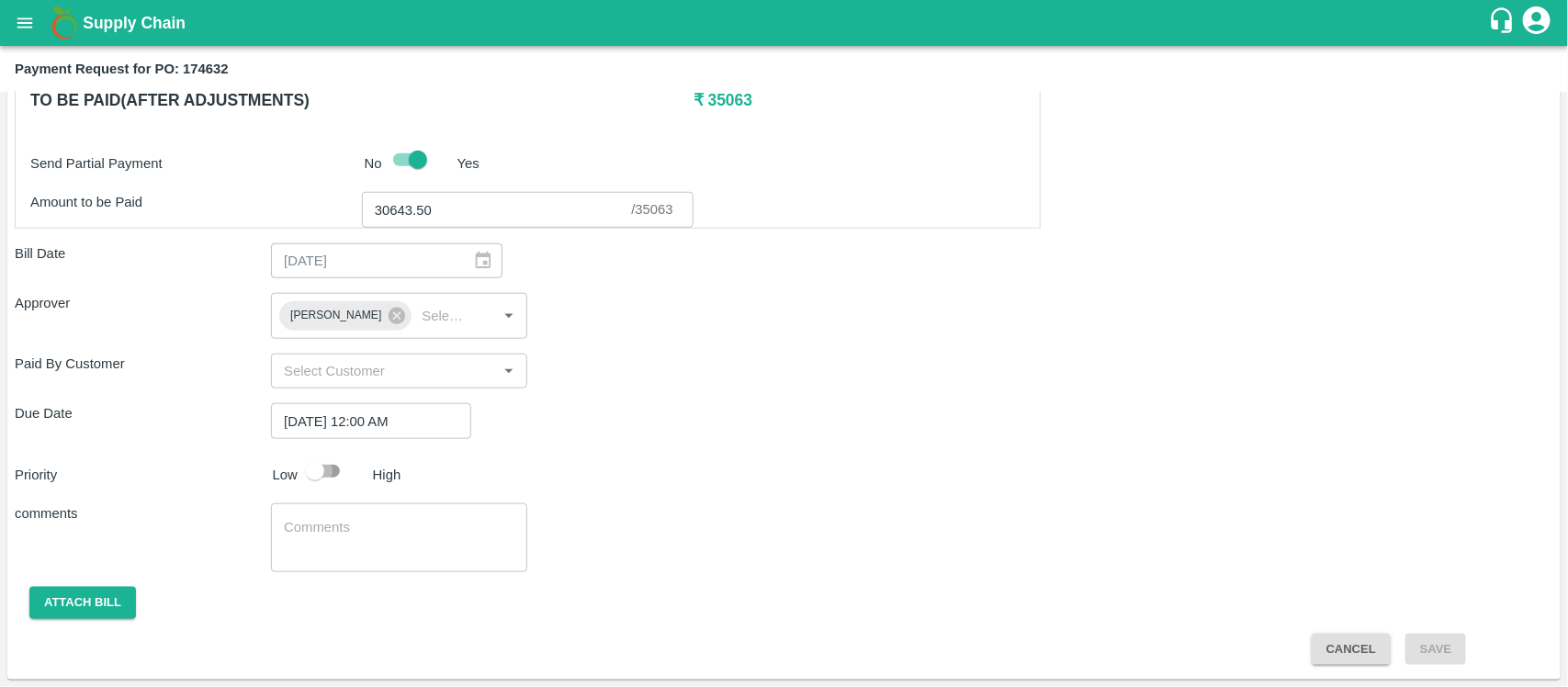
click at [310, 469] on input "checkbox" at bounding box center [314, 472] width 104 height 35
checkbox input "true"
click at [320, 520] on textarea at bounding box center [398, 538] width 230 height 39
type textarea "P"
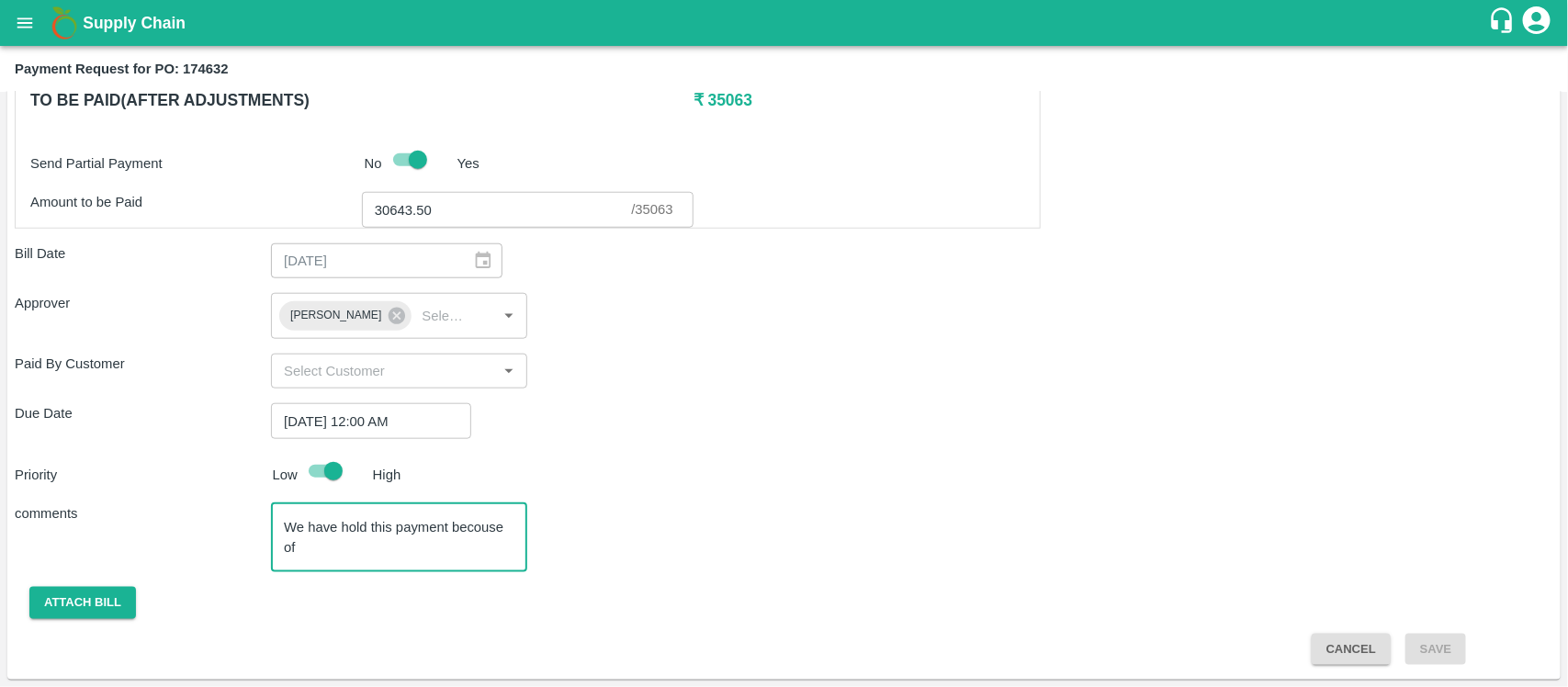
click at [484, 529] on textarea "We have hold this payment becouse of" at bounding box center [398, 538] width 230 height 39
click at [364, 551] on textarea "We have hold this payment because of" at bounding box center [398, 538] width 230 height 39
click at [295, 543] on textarea "We have hold this payment because of Farmer" at bounding box center [398, 538] width 230 height 39
click at [411, 551] on textarea "We have hold this payment because of Red Farmer" at bounding box center [398, 538] width 230 height 39
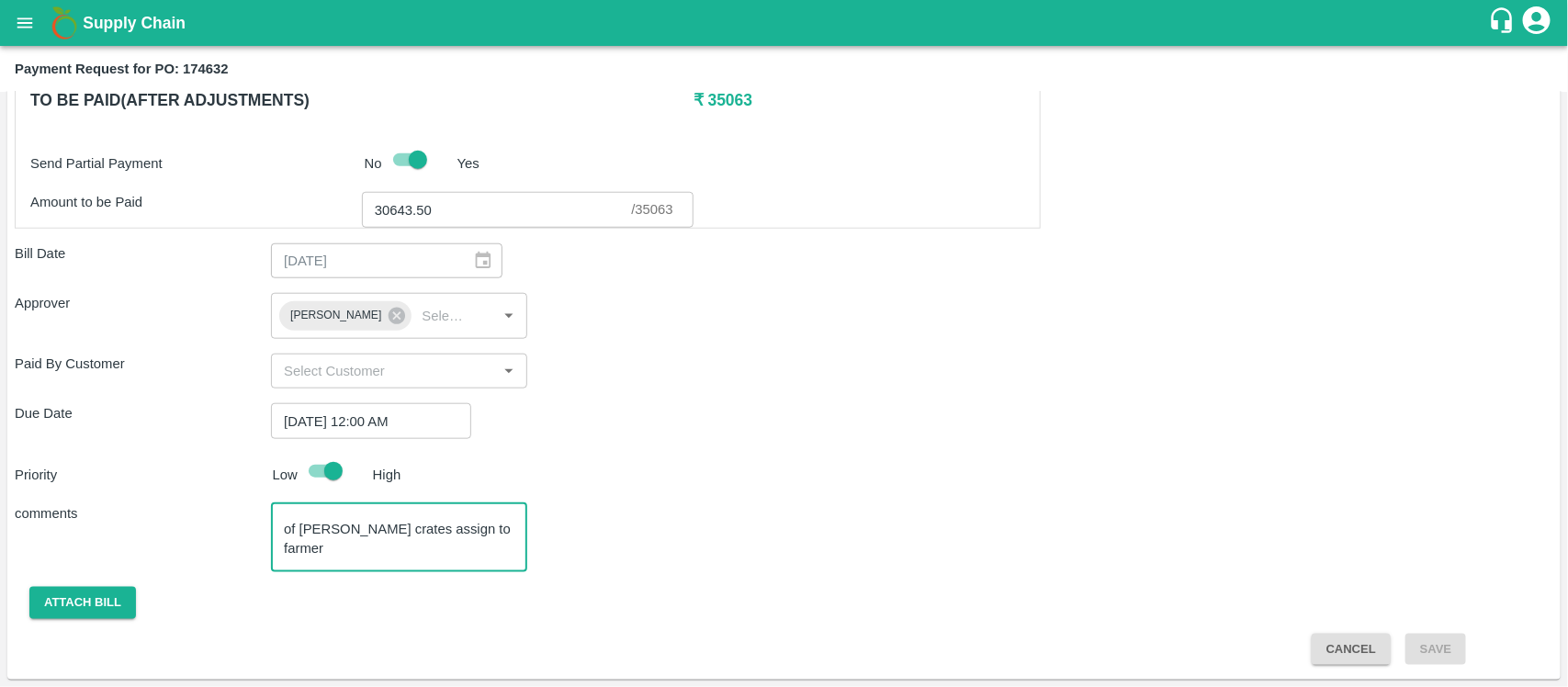
type textarea "We have hold this payment because of Red Farmer crates assign to farmer"
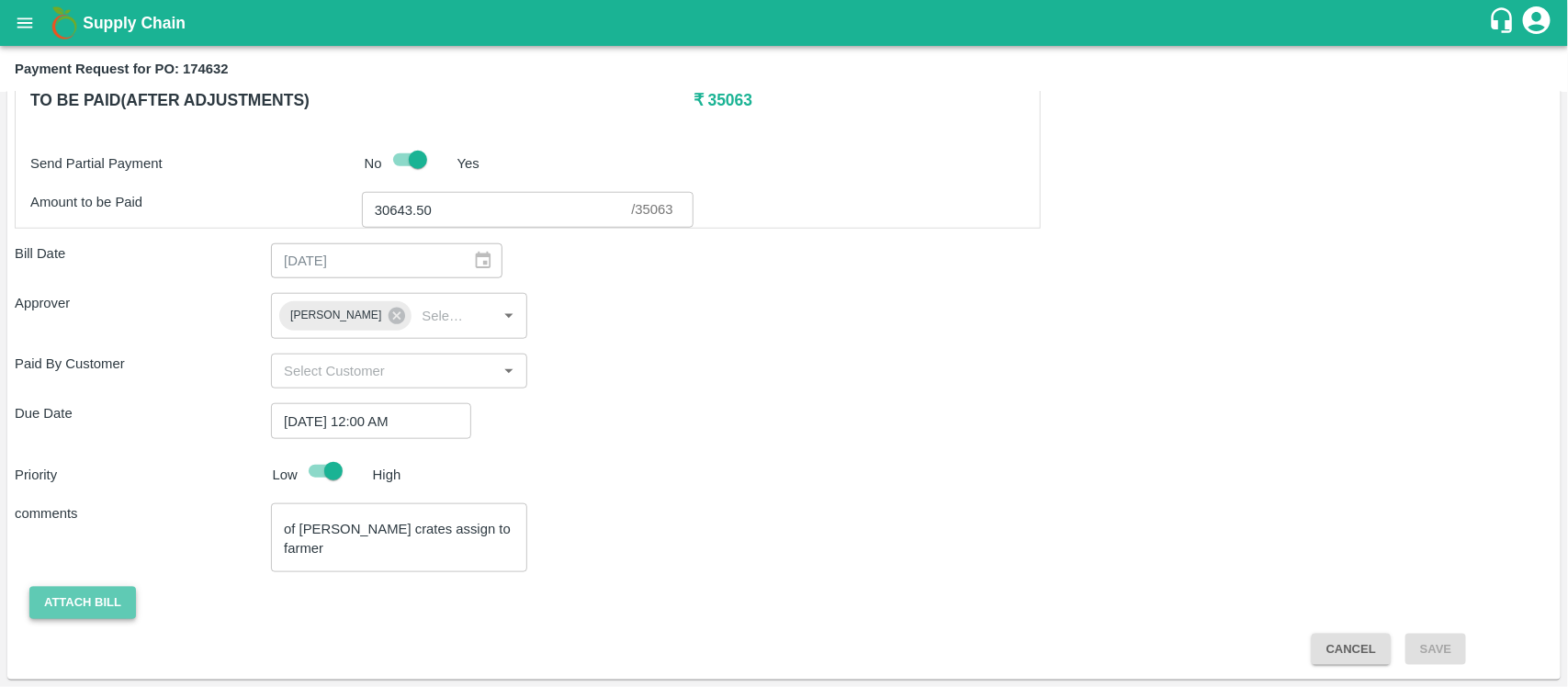
click at [90, 597] on button "Attach bill" at bounding box center [82, 603] width 106 height 32
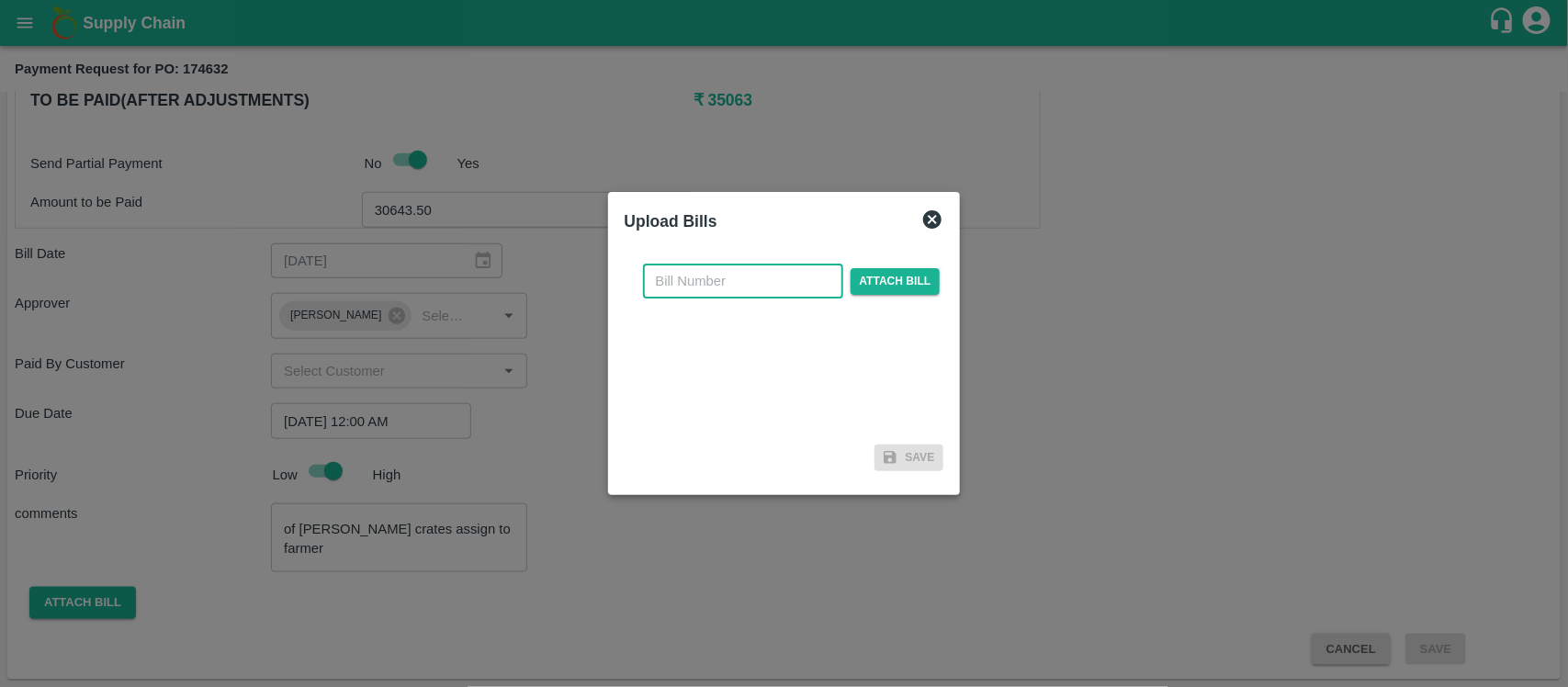
click at [795, 283] on input "text" at bounding box center [743, 281] width 201 height 35
type input "C"
paste input "FRTX-PMPGMND/SUP/118184/C-8"
type input "FRTX-PMPGMND/SUP/118184/C-8"
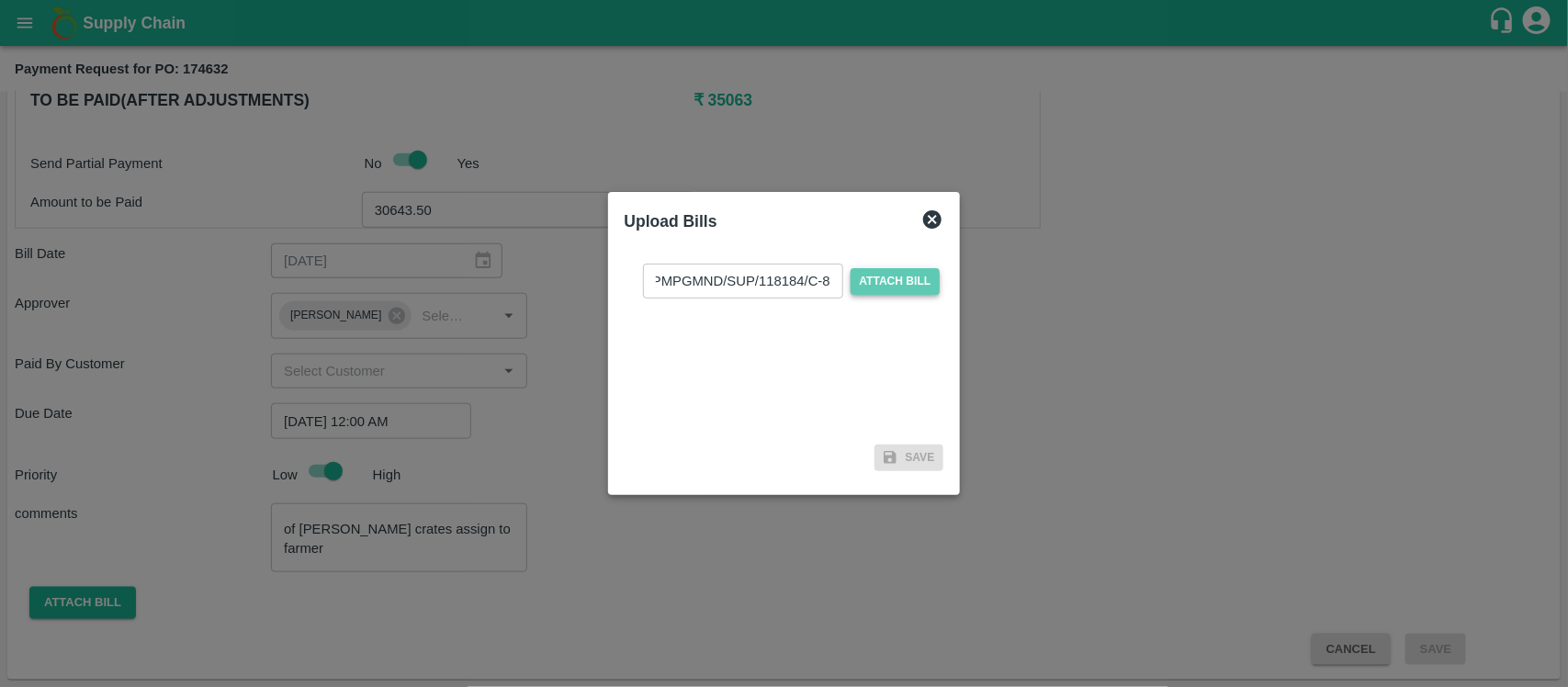
scroll to position [0, 0]
click at [892, 285] on span "Attach bill" at bounding box center [895, 281] width 90 height 27
click at [0, 0] on input "Attach bill" at bounding box center [0, 0] width 0 height 0
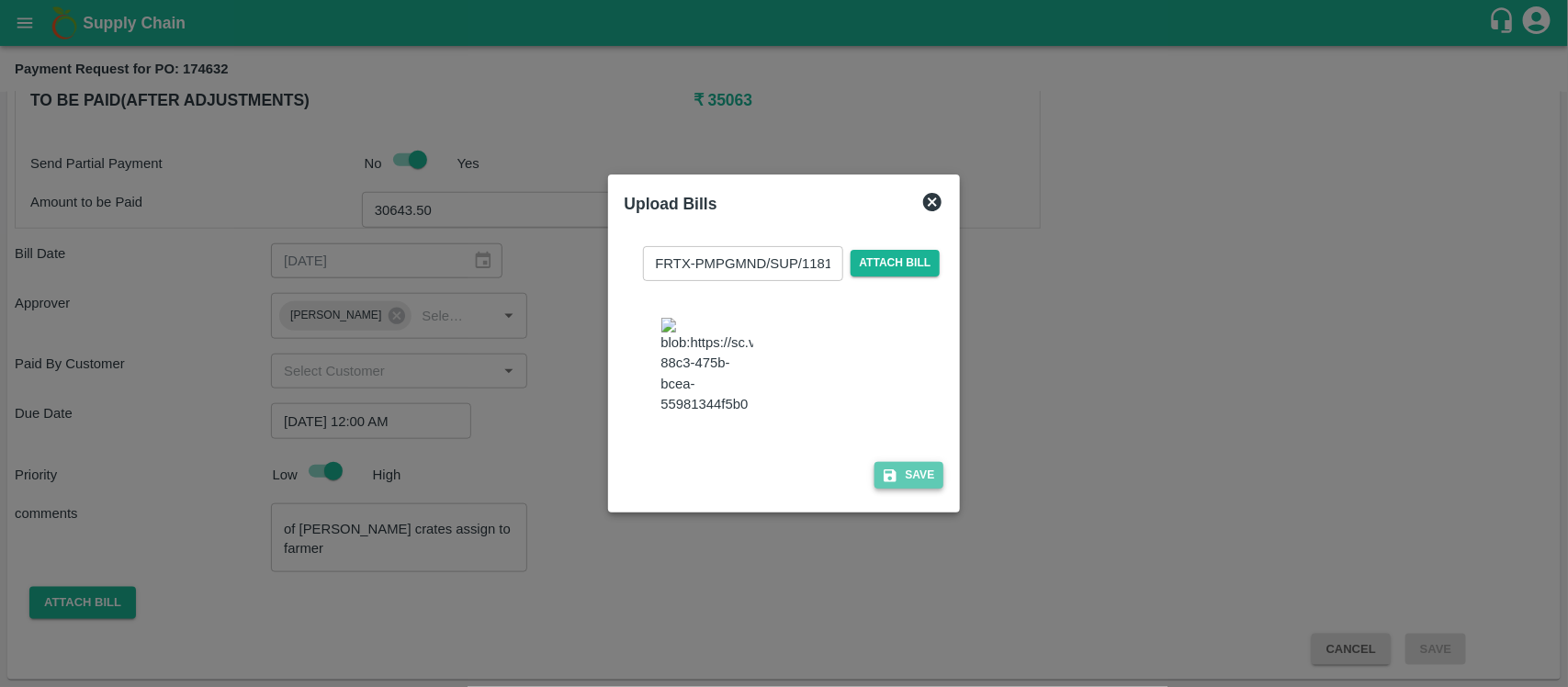
click at [899, 487] on button "Save" at bounding box center [910, 475] width 70 height 27
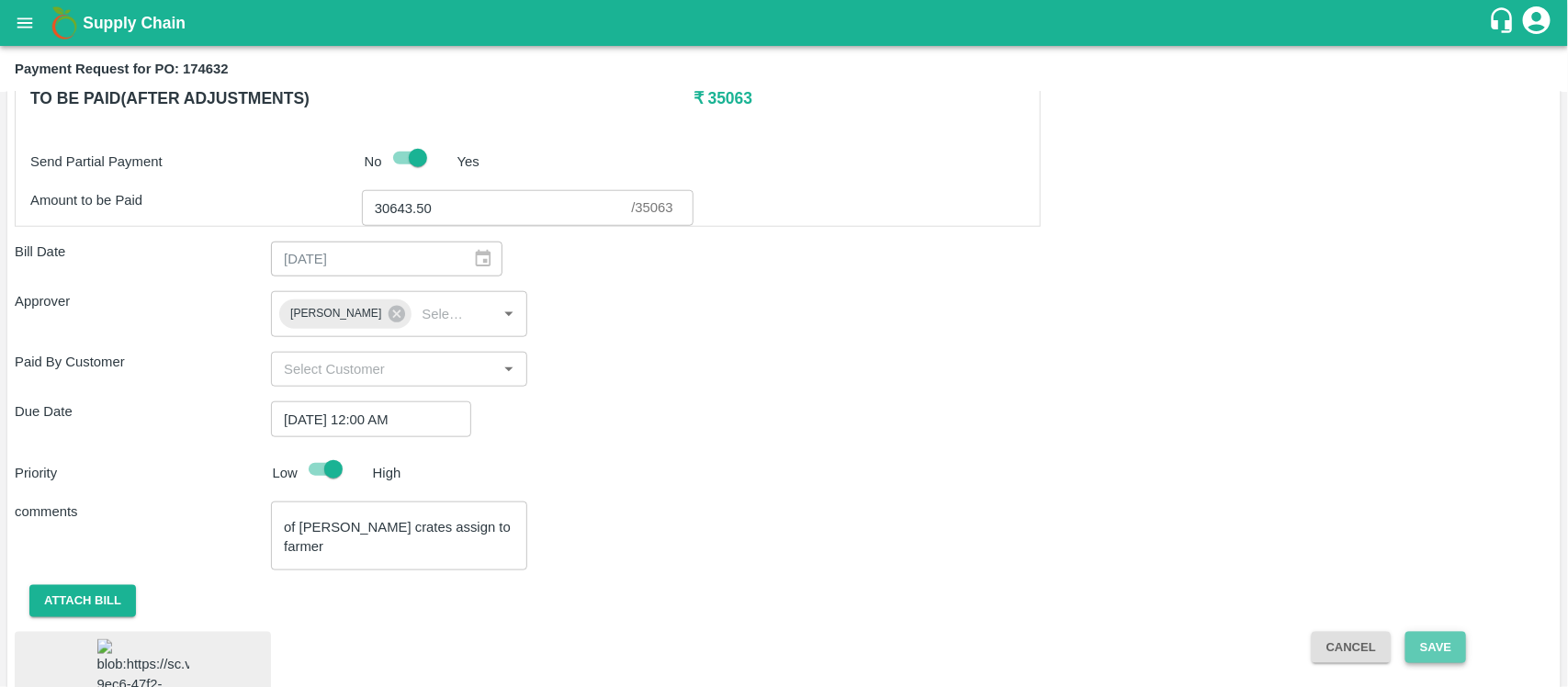
click at [1438, 651] on button "Save" at bounding box center [1437, 648] width 61 height 32
